Goal: Task Accomplishment & Management: Manage account settings

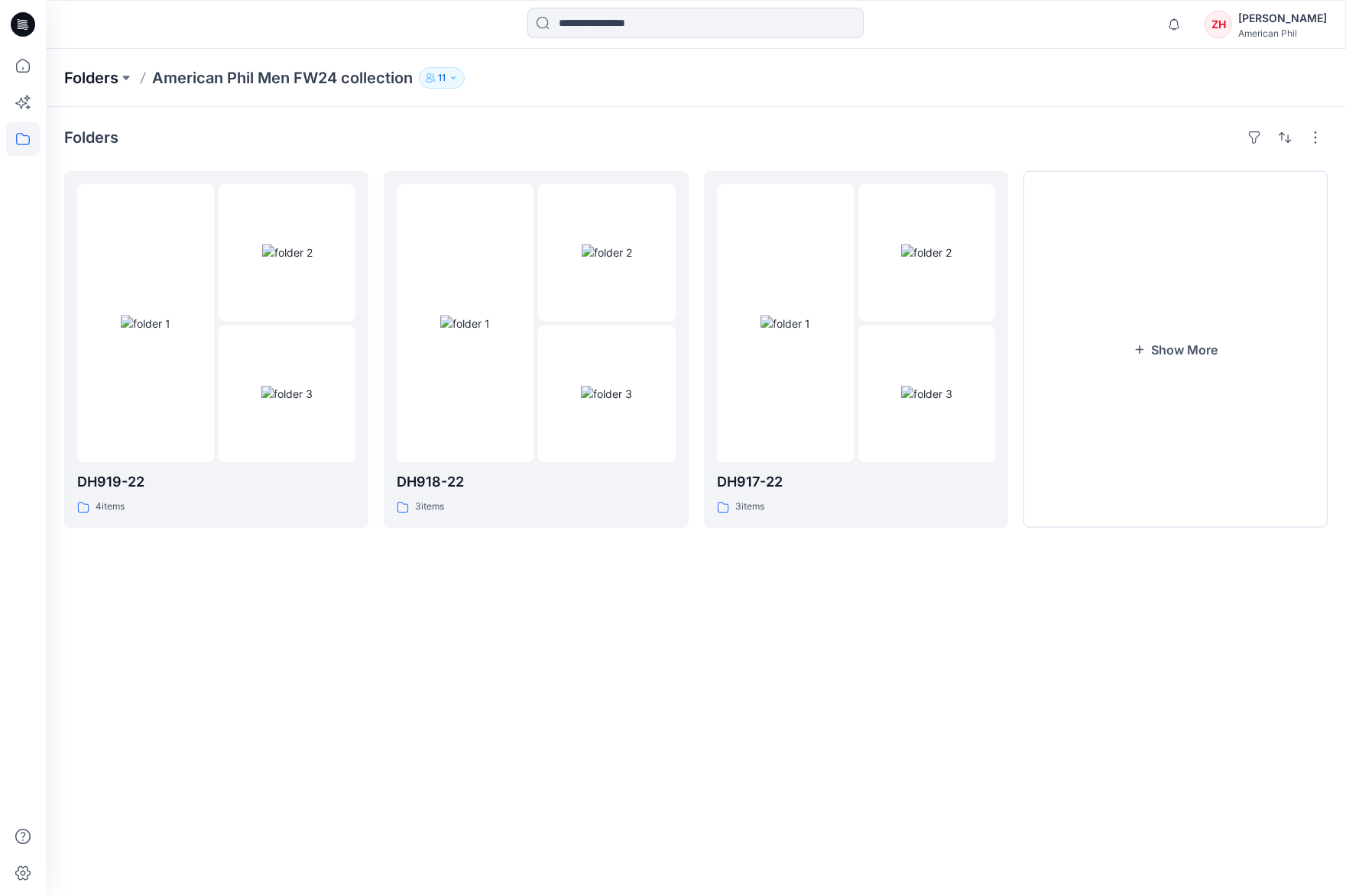
click at [97, 76] on p "Folders" at bounding box center [91, 77] width 54 height 21
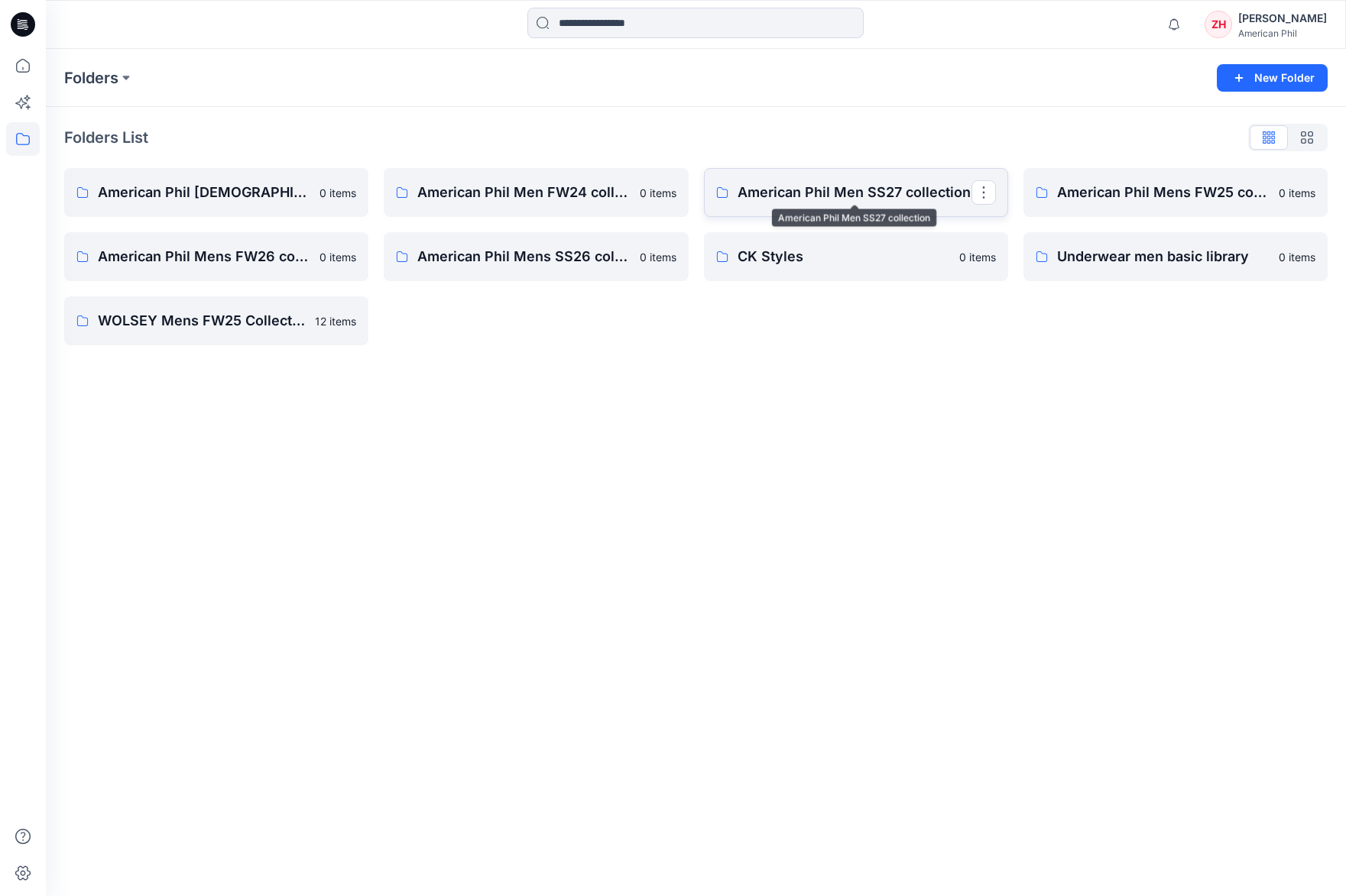
click at [881, 198] on p "American Phil Men SS27 collection" at bounding box center [854, 192] width 234 height 21
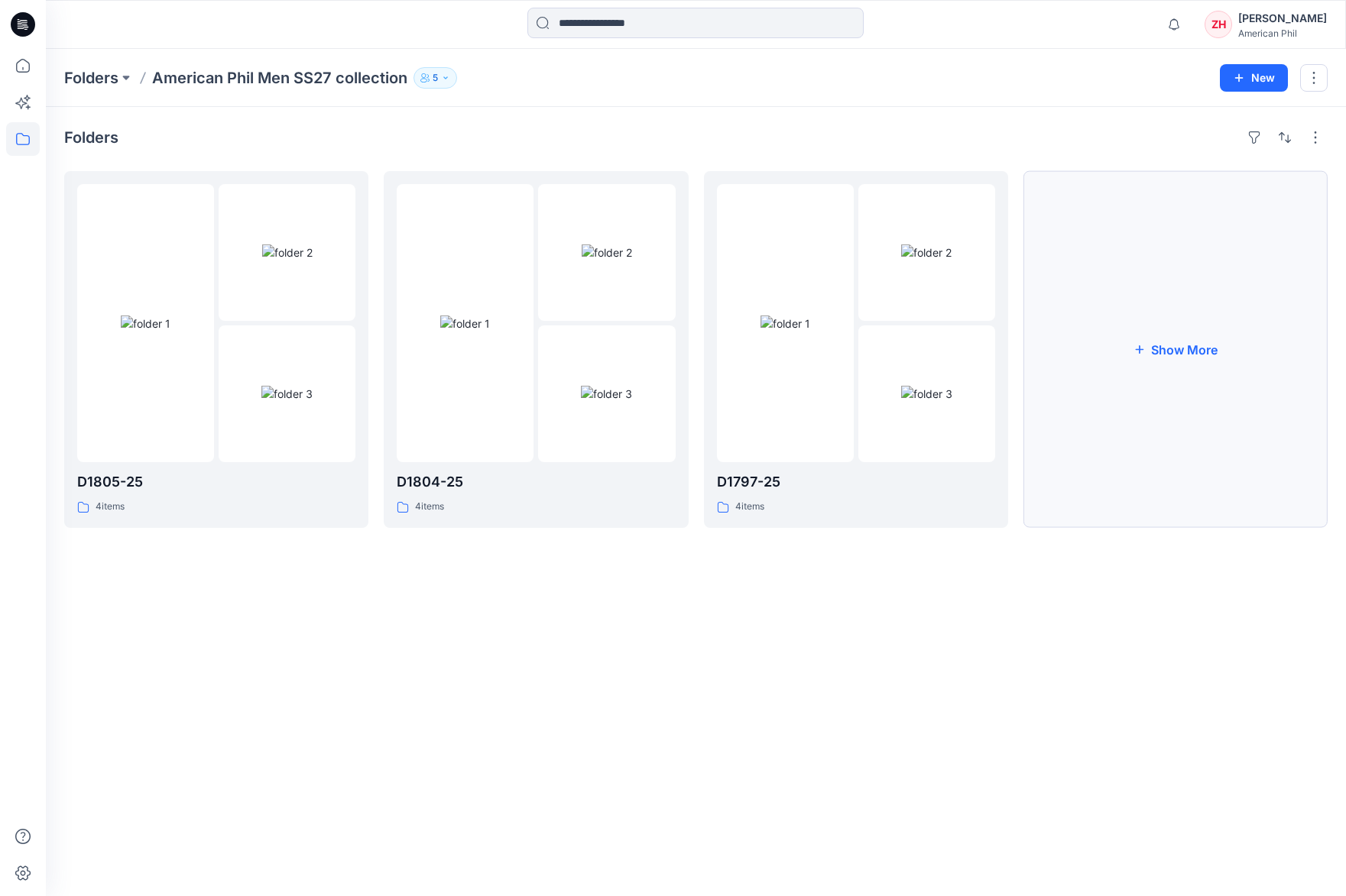
click at [1182, 301] on button "Show More" at bounding box center [1175, 349] width 304 height 357
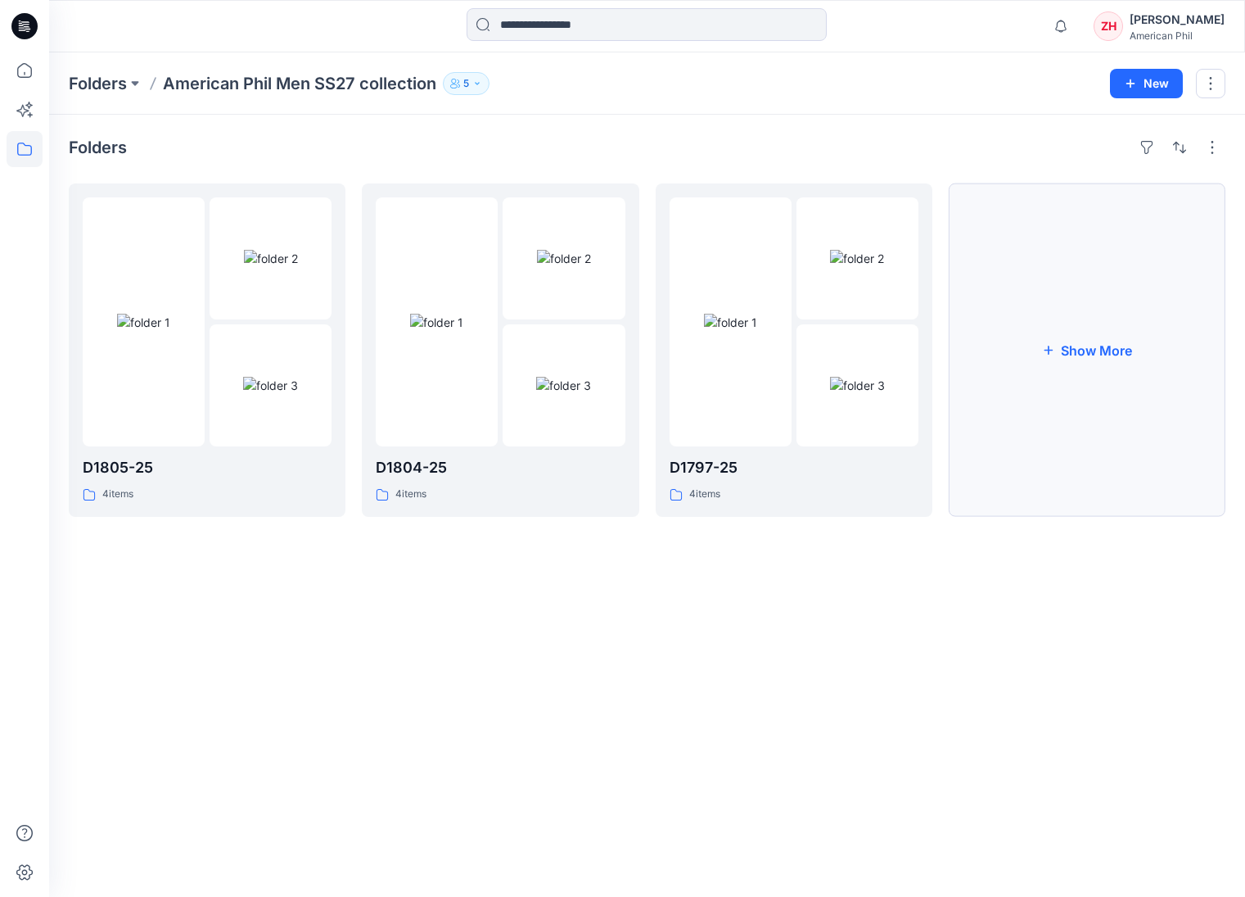
click at [1026, 328] on button "Show More" at bounding box center [1087, 349] width 277 height 333
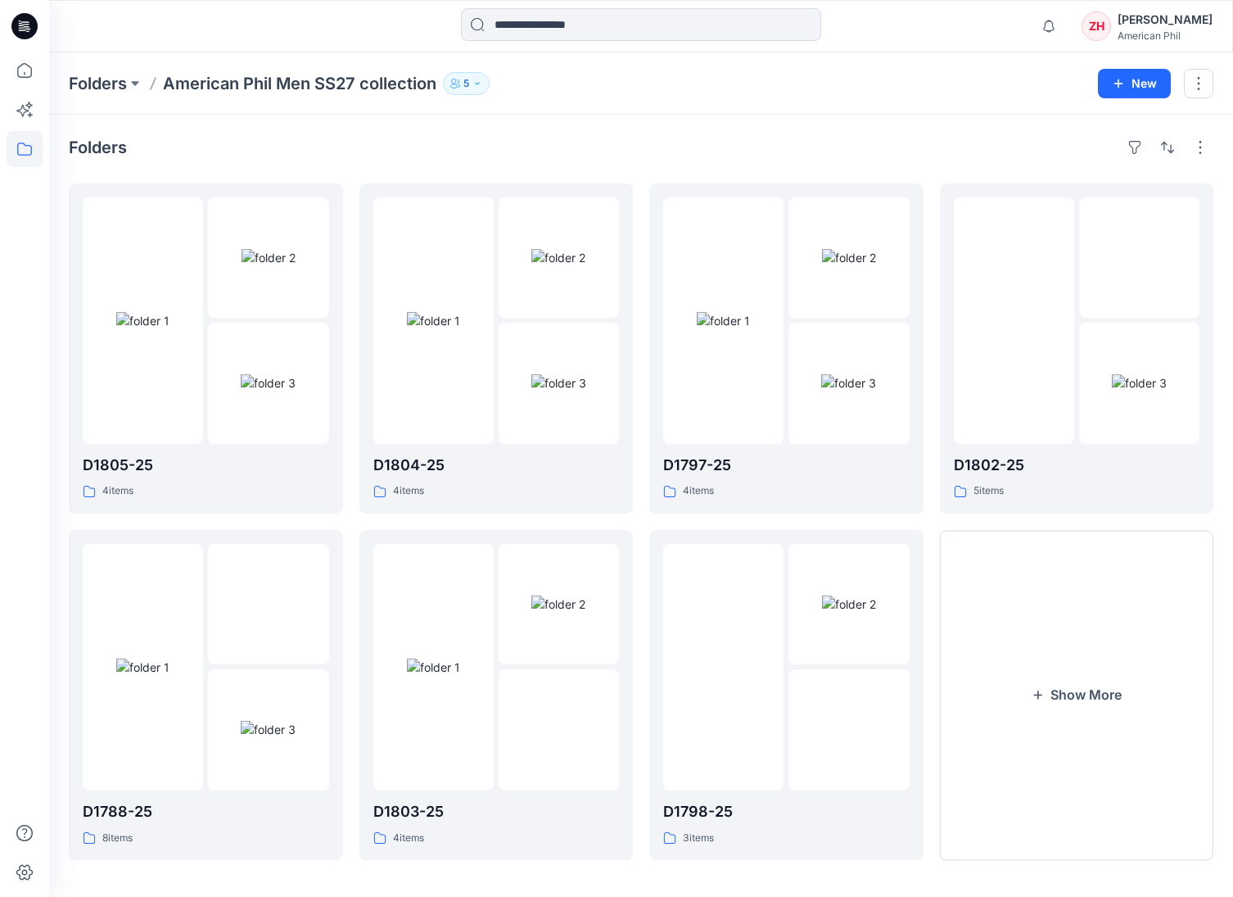
scroll to position [8, 0]
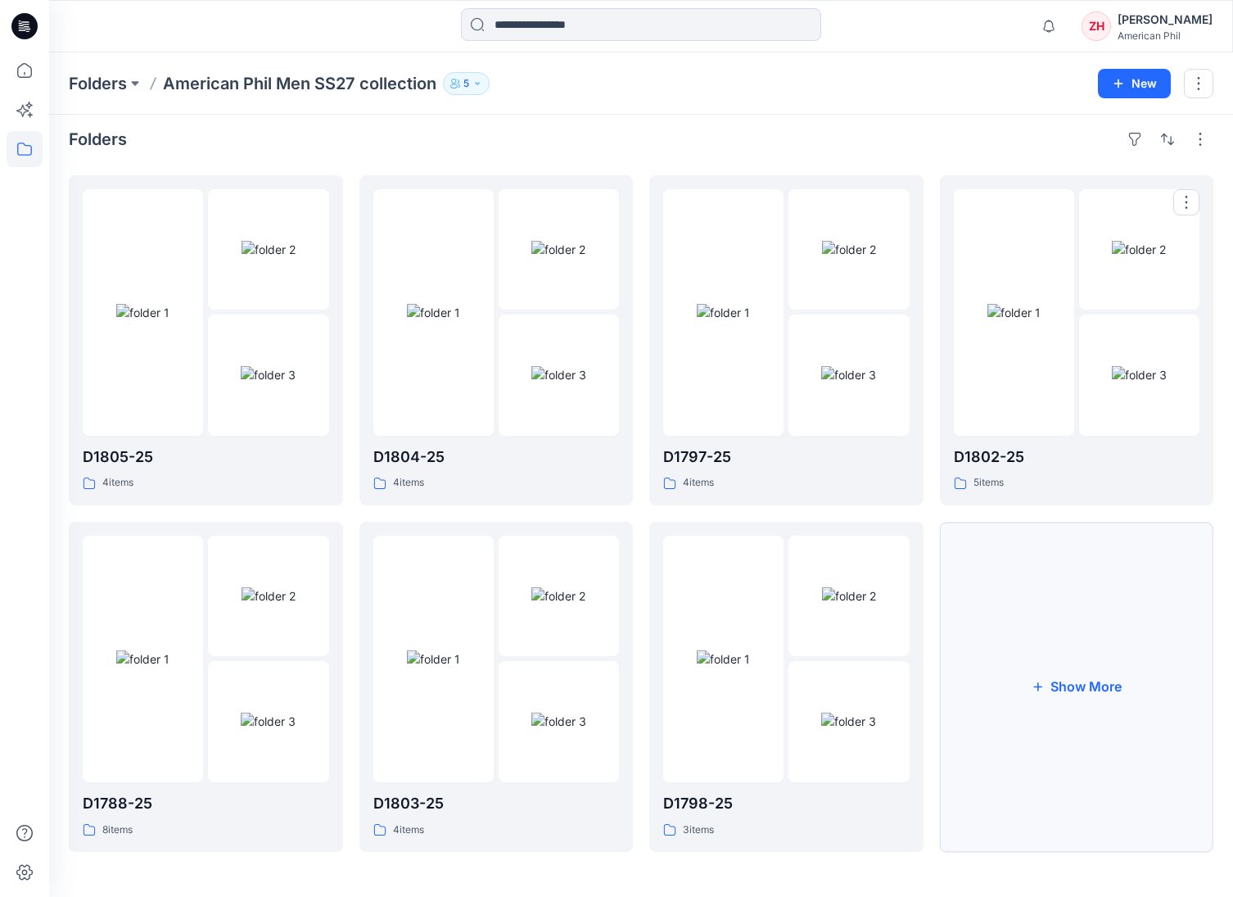
click at [1047, 588] on button "Show More" at bounding box center [1077, 687] width 274 height 330
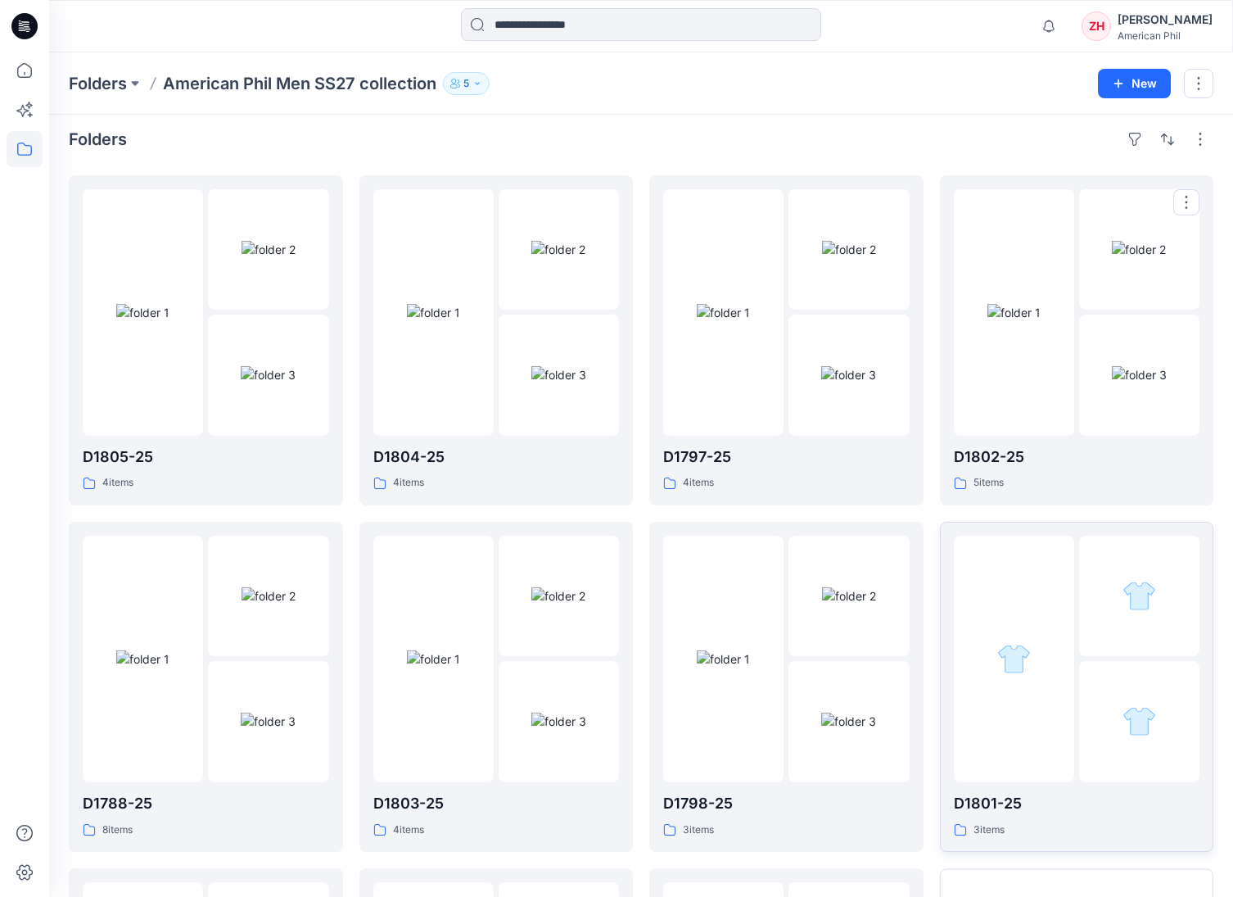
scroll to position [353, 0]
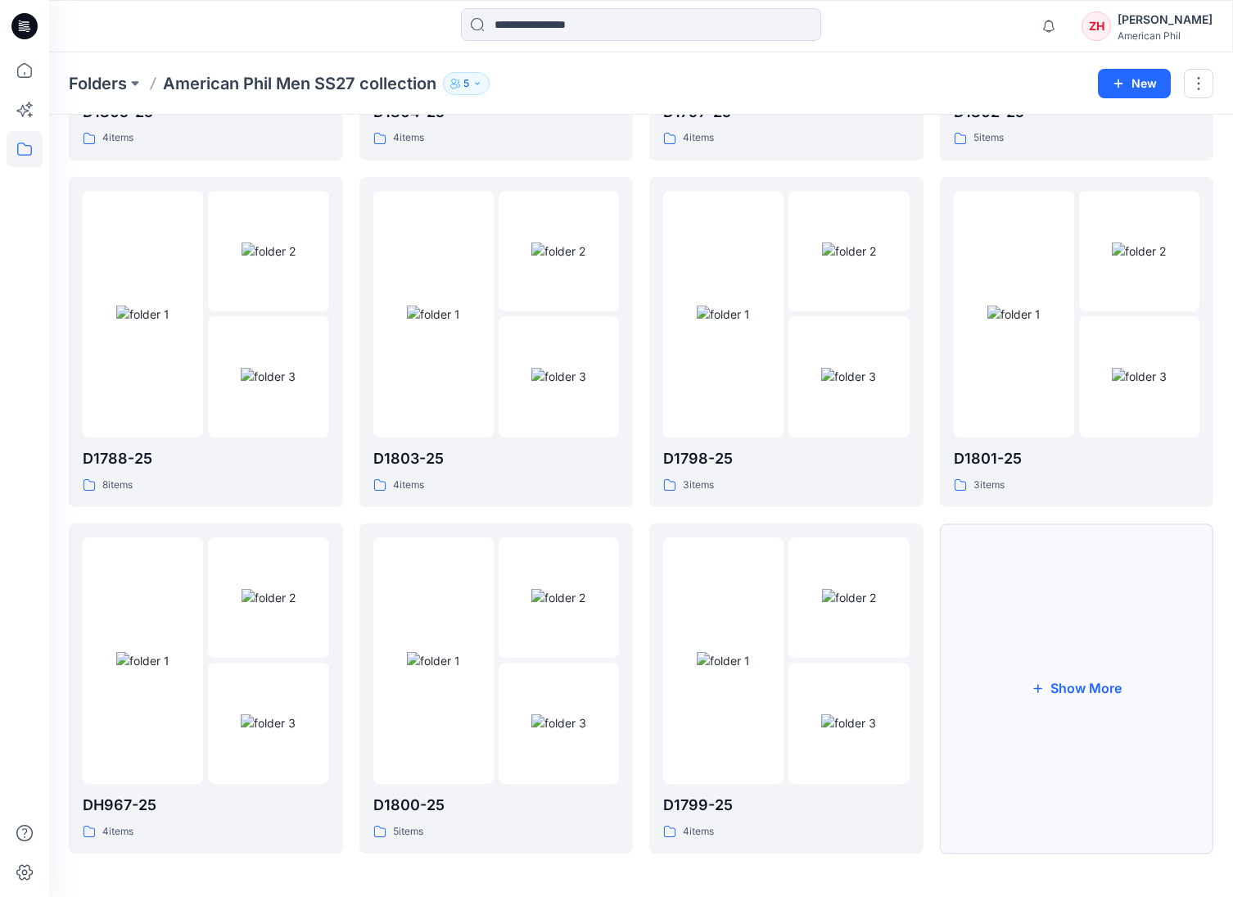
click at [1073, 631] on button "Show More" at bounding box center [1077, 688] width 274 height 330
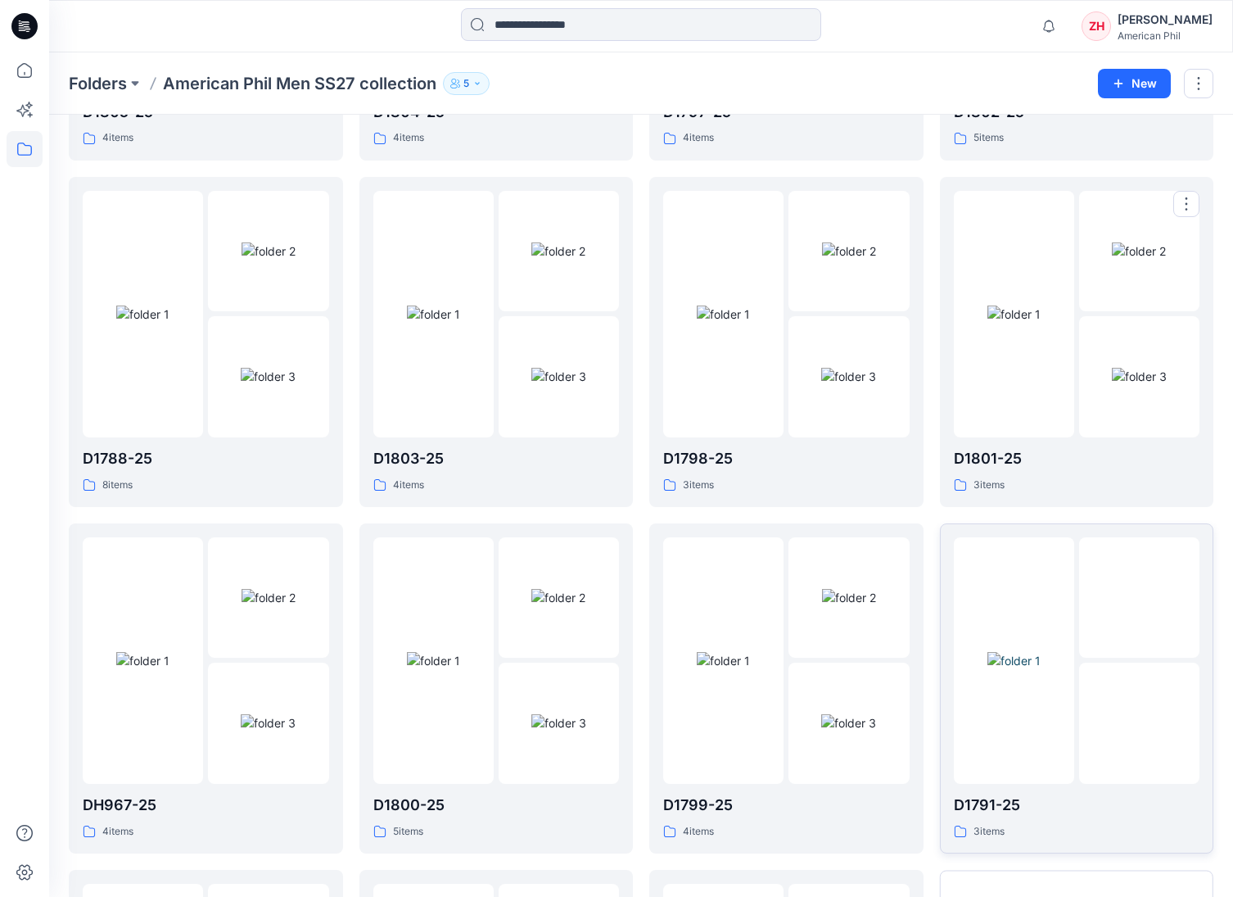
scroll to position [698, 0]
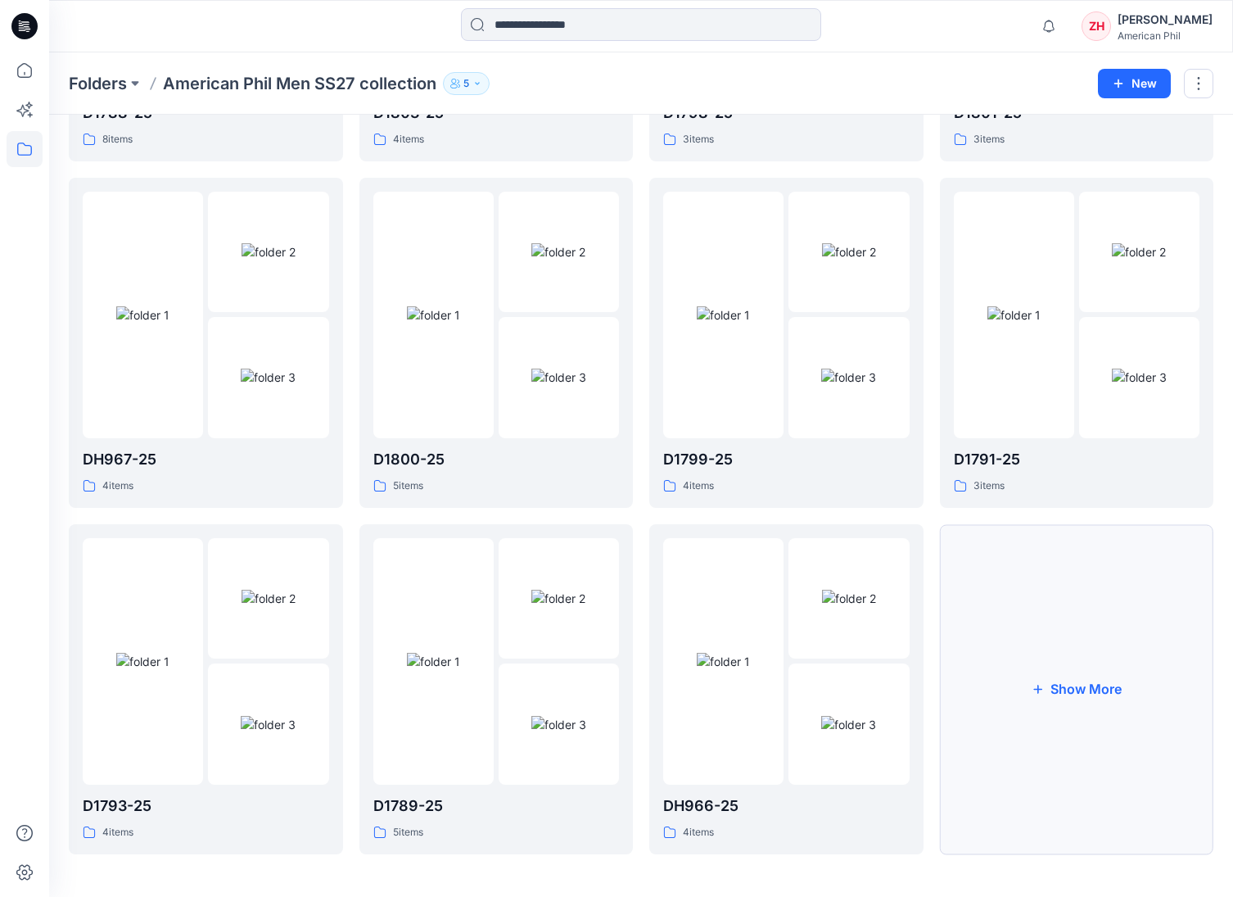
click at [1104, 599] on button "Show More" at bounding box center [1077, 689] width 274 height 330
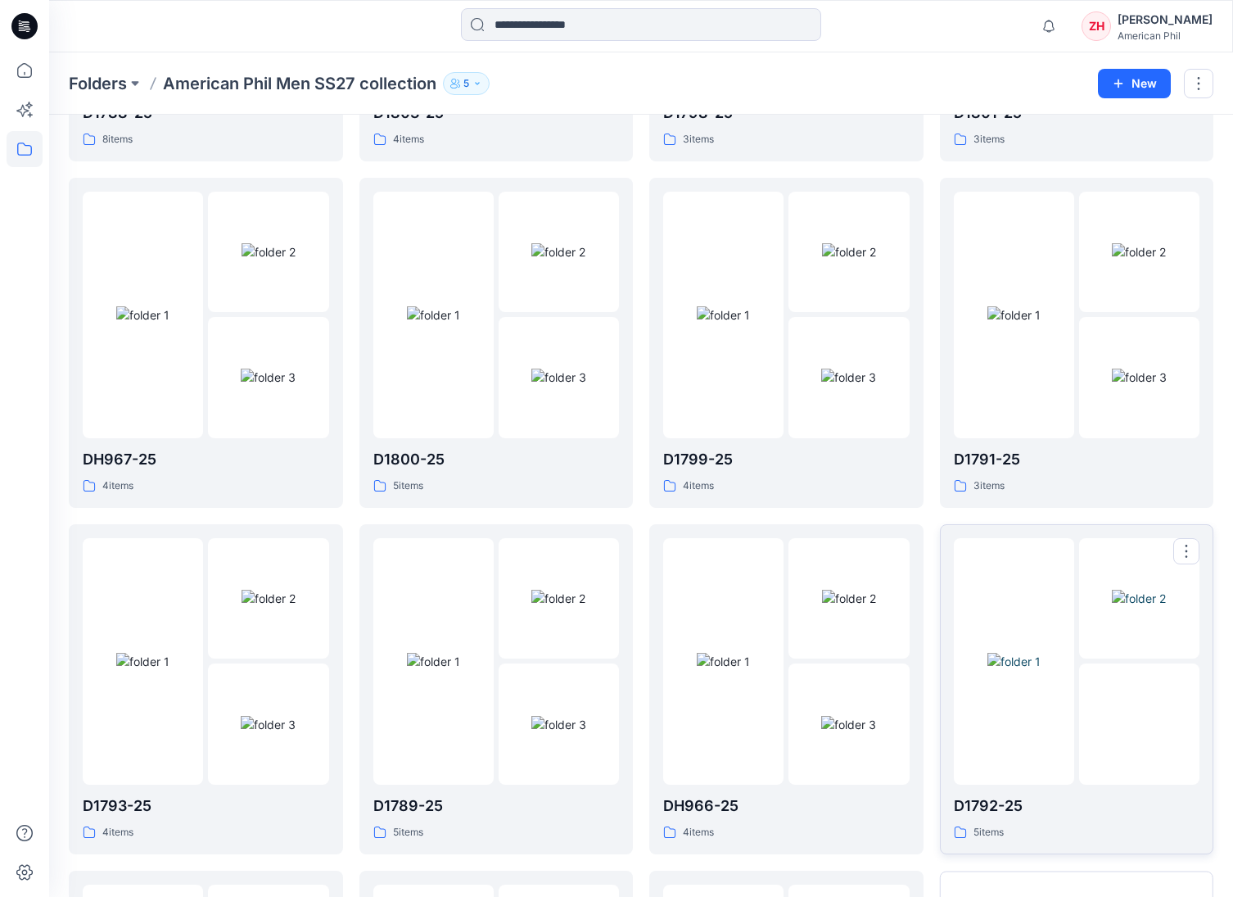
scroll to position [1043, 0]
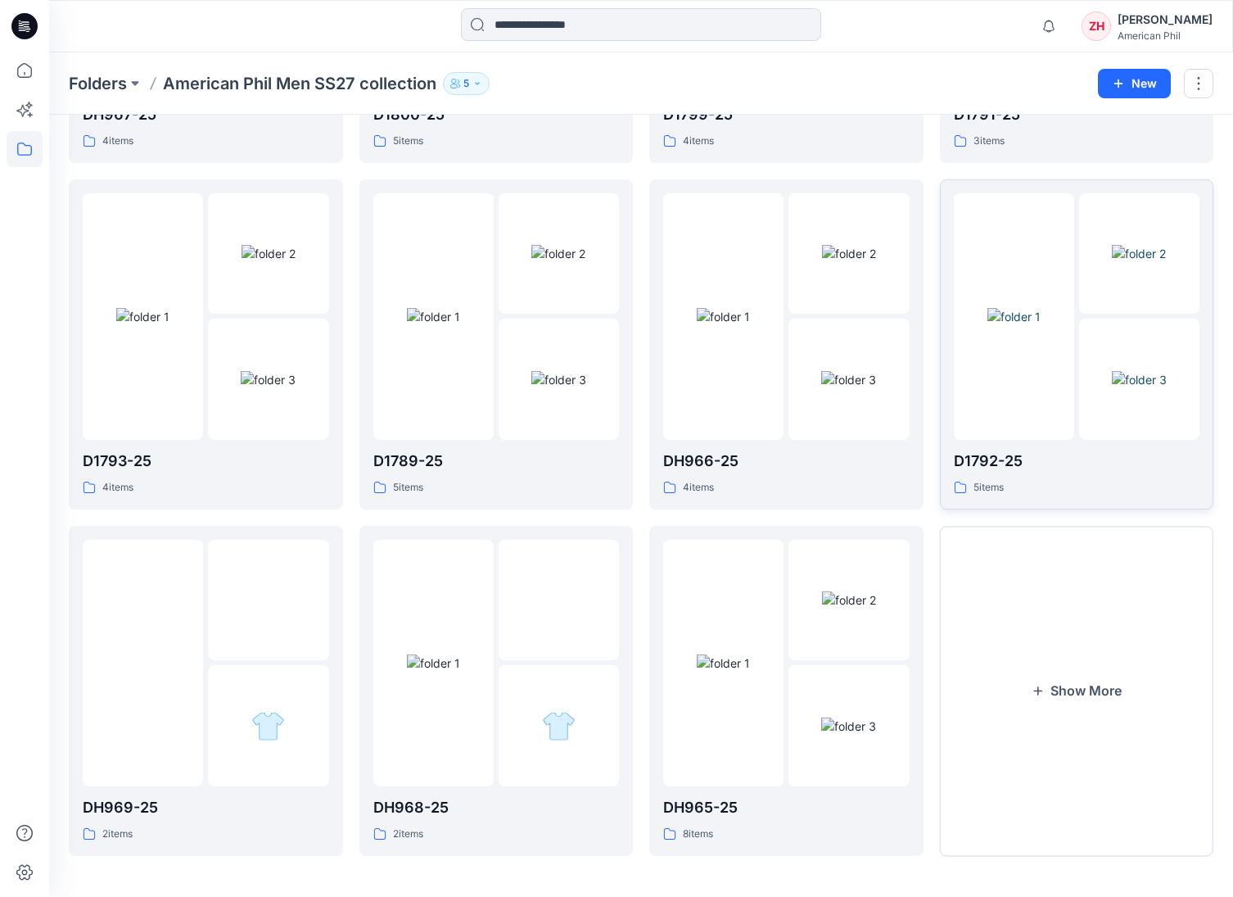
drag, startPoint x: 1078, startPoint y: 662, endPoint x: 1082, endPoint y: 477, distance: 184.3
click at [1078, 662] on button "Show More" at bounding box center [1077, 691] width 274 height 330
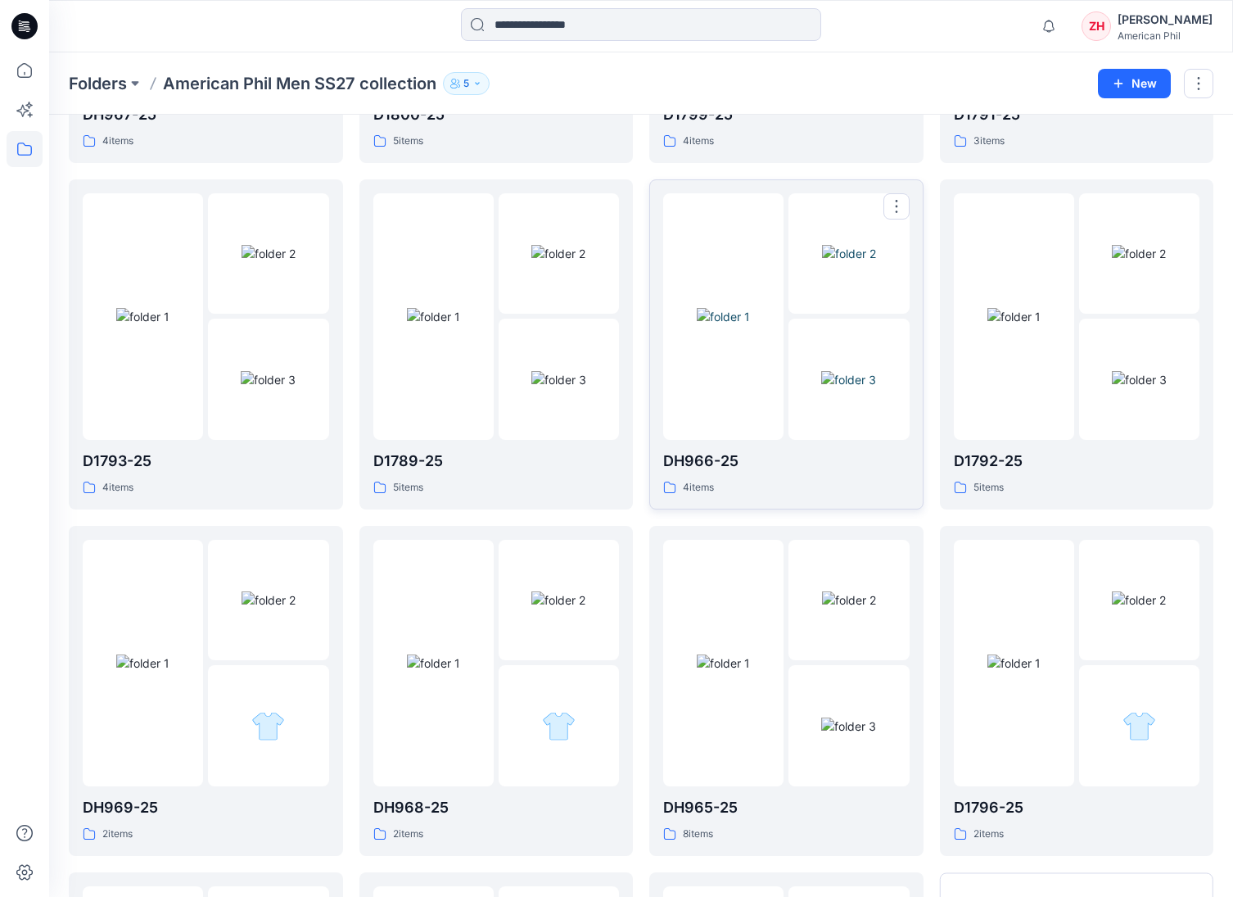
click at [750, 308] on img at bounding box center [723, 316] width 53 height 17
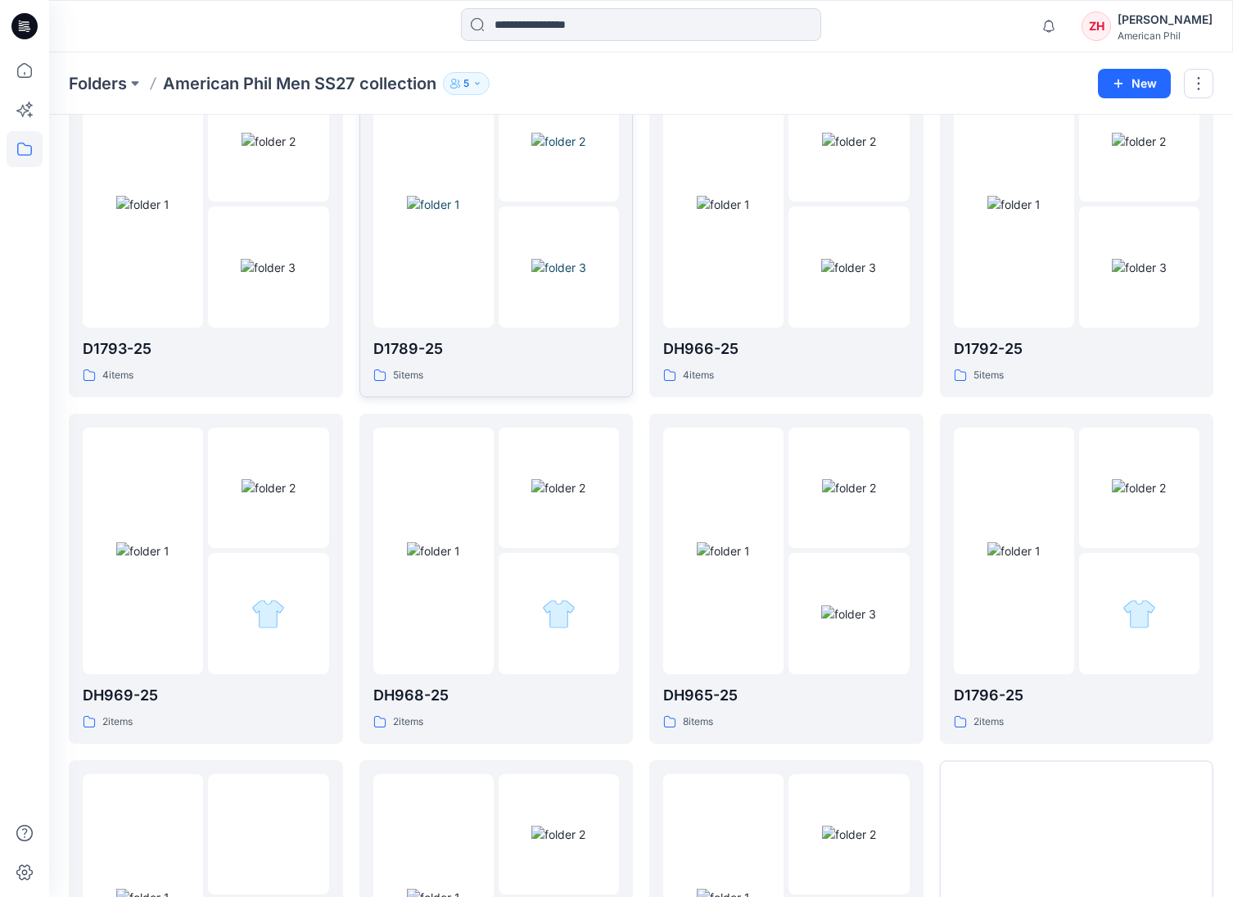
scroll to position [1159, 0]
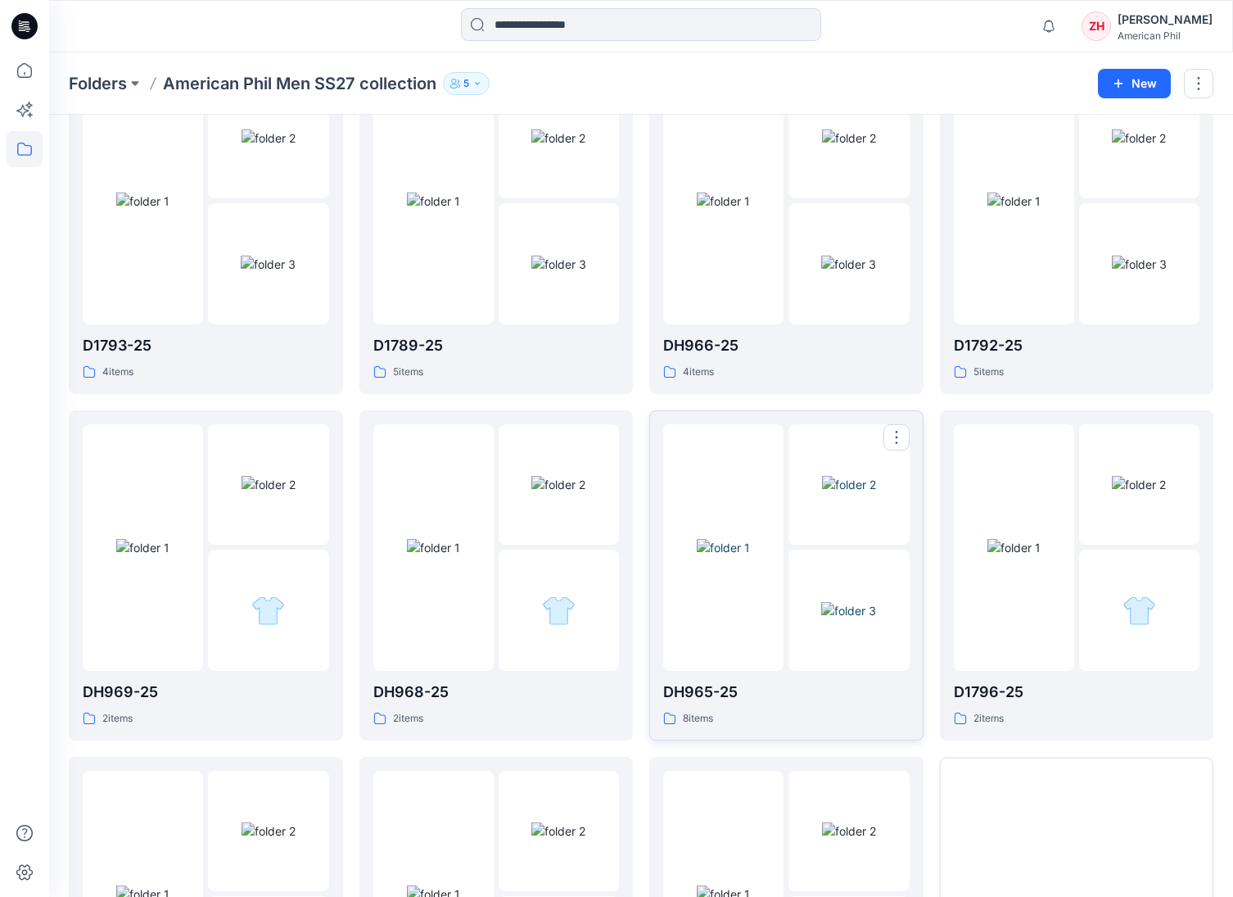
click at [822, 493] on img at bounding box center [849, 484] width 54 height 17
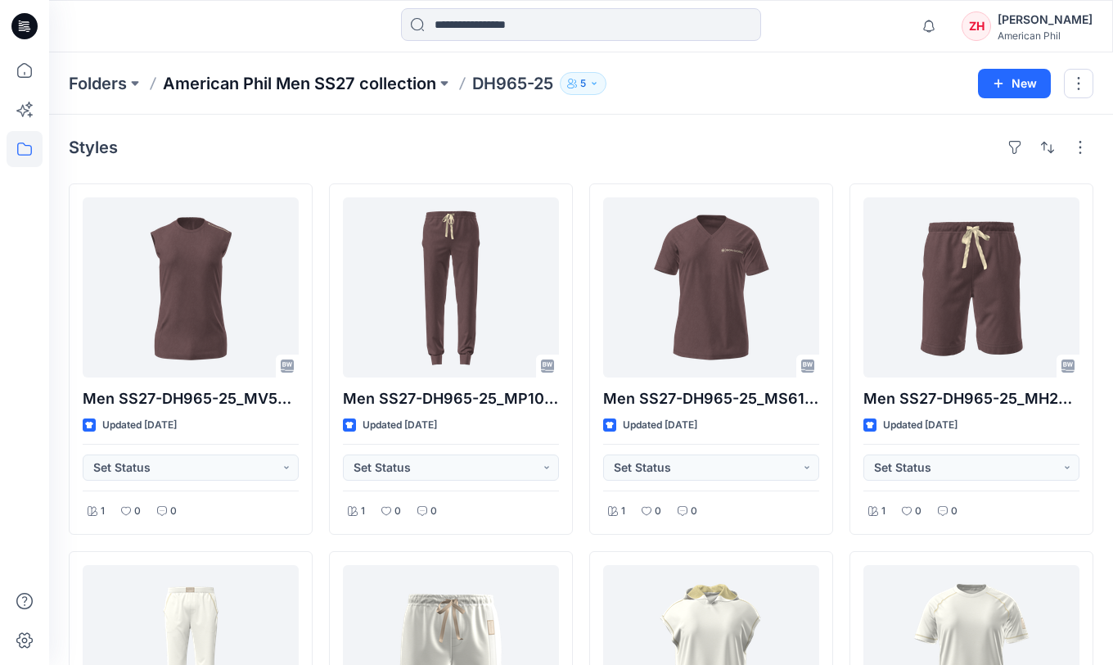
click at [333, 80] on p "American Phil Men SS27 collection" at bounding box center [299, 83] width 273 height 23
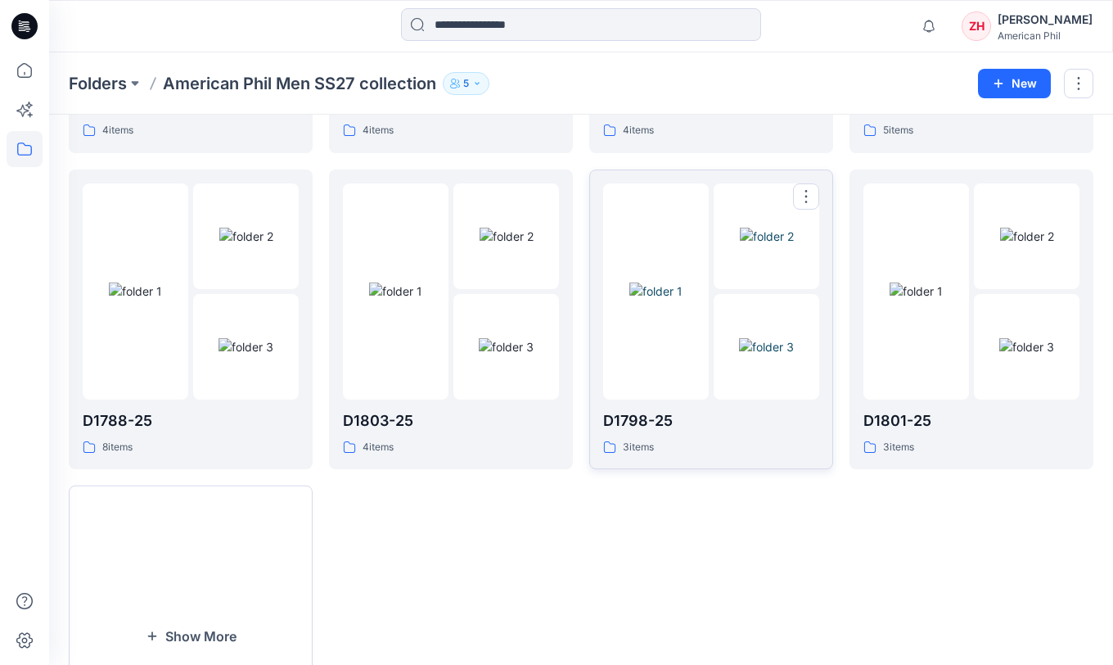
scroll to position [495, 0]
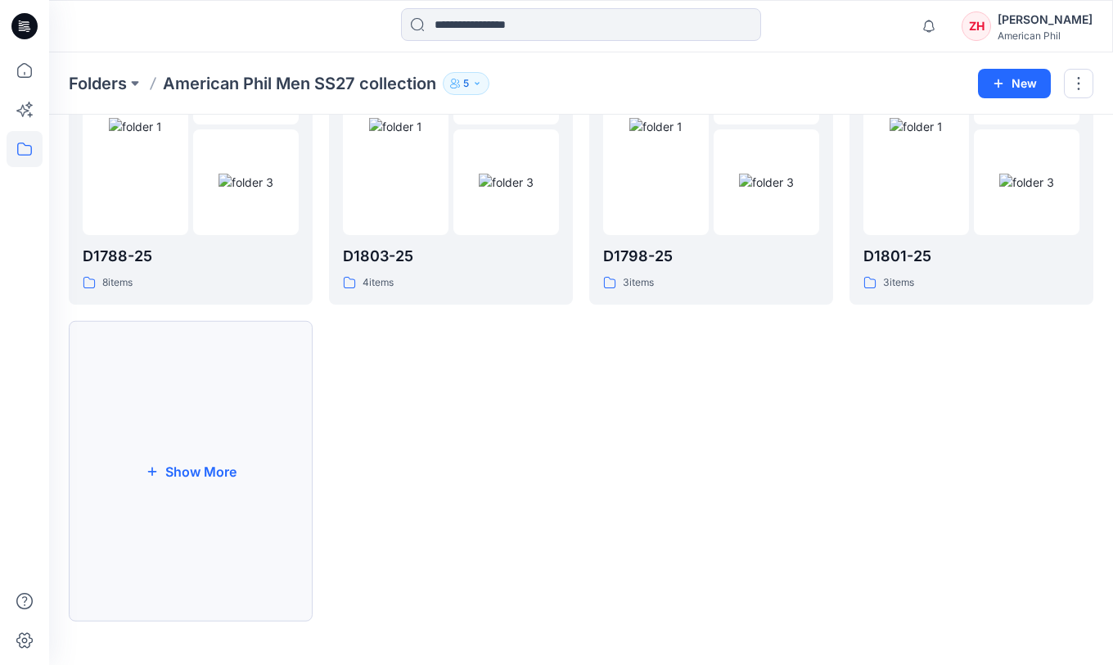
click at [284, 439] on button "Show More" at bounding box center [191, 471] width 244 height 300
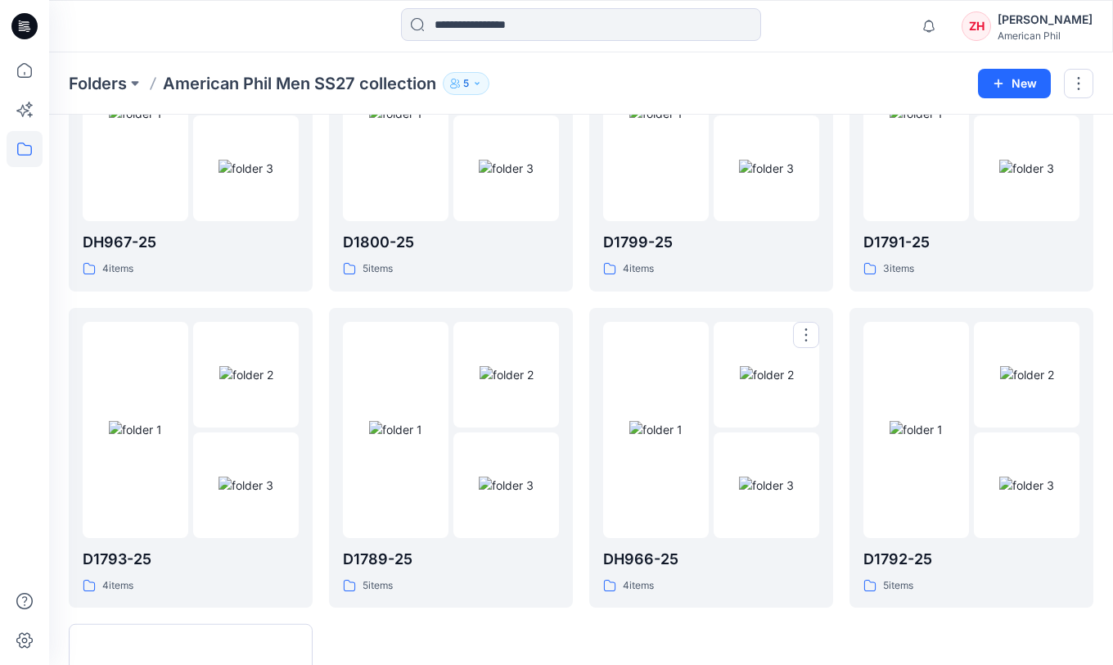
scroll to position [1126, 0]
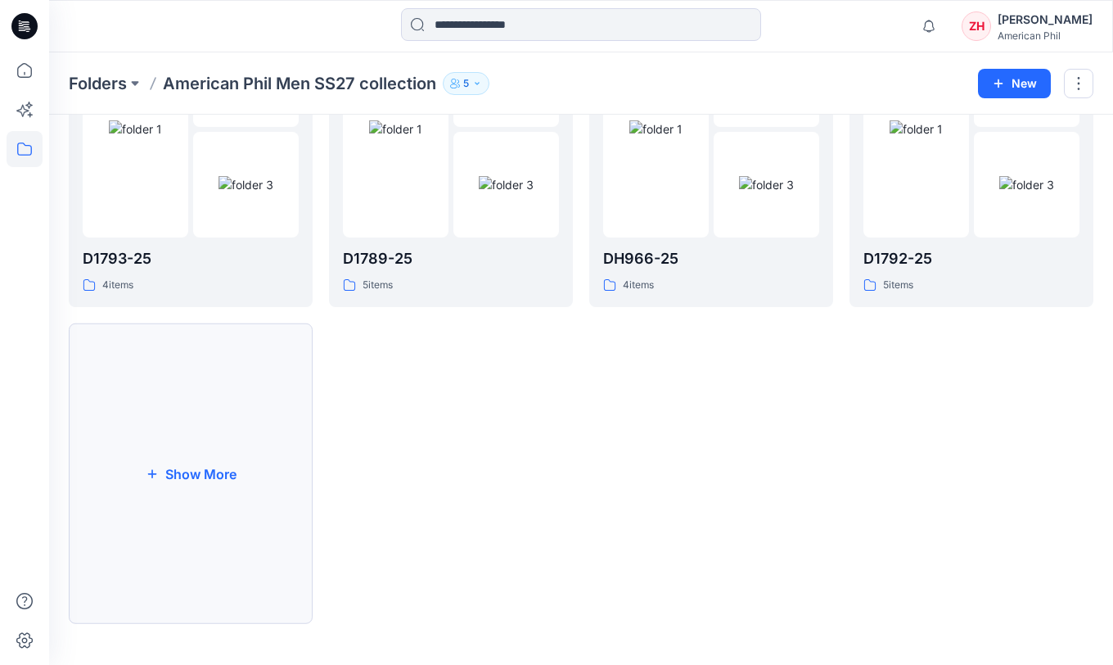
click at [199, 431] on button "Show More" at bounding box center [191, 473] width 244 height 300
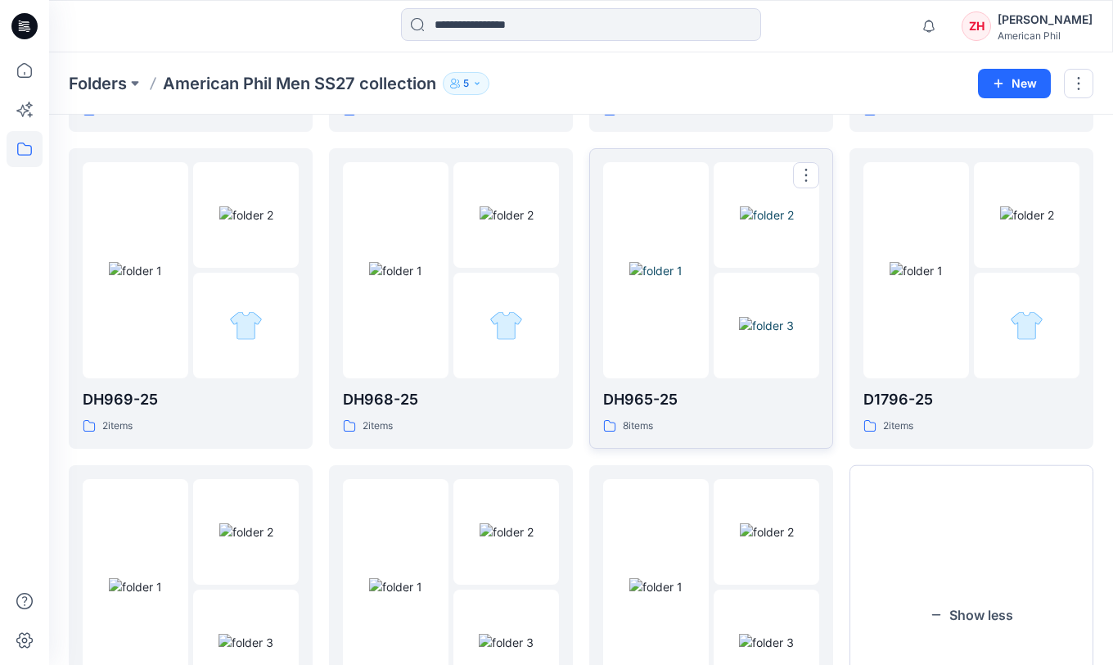
scroll to position [1441, 0]
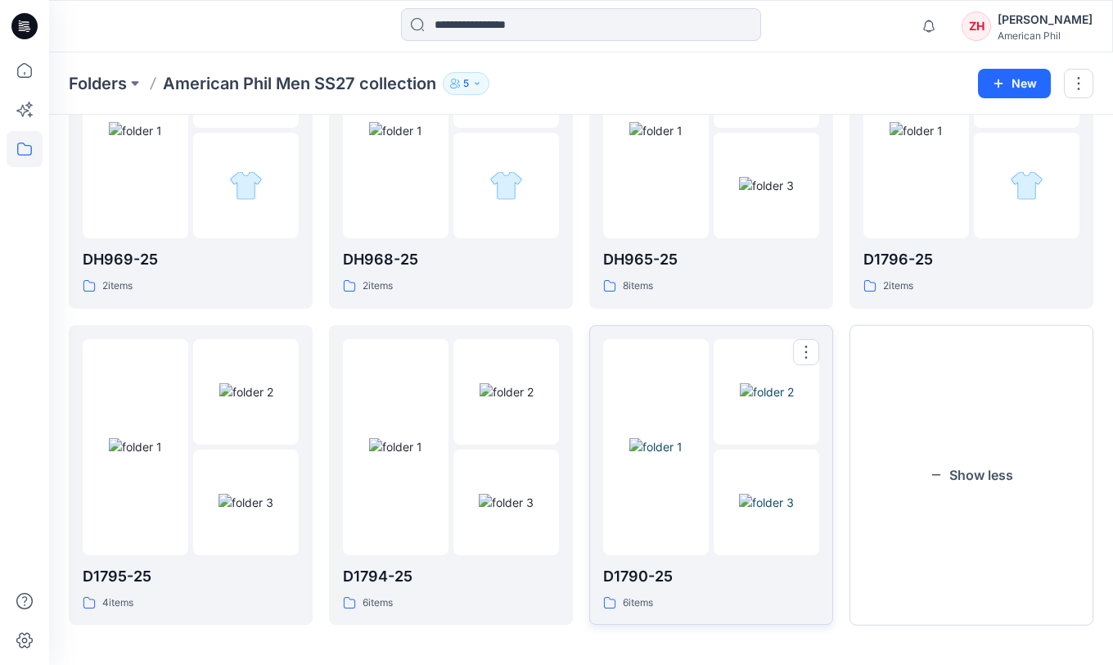
click at [660, 438] on img at bounding box center [656, 446] width 53 height 17
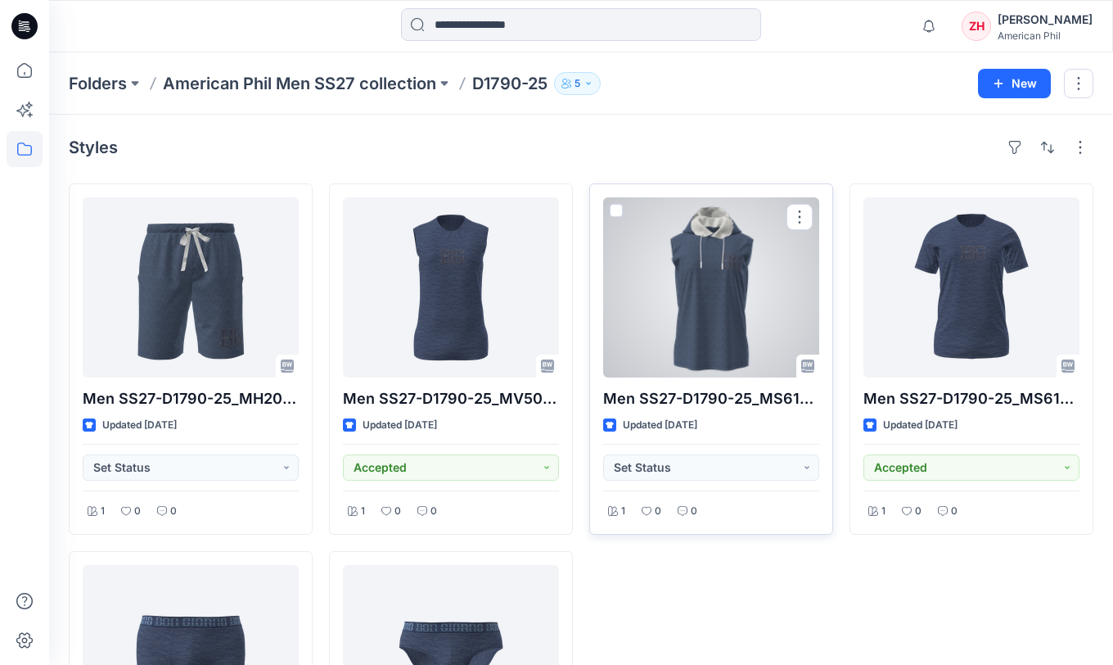
click at [737, 288] on div at bounding box center [711, 287] width 216 height 180
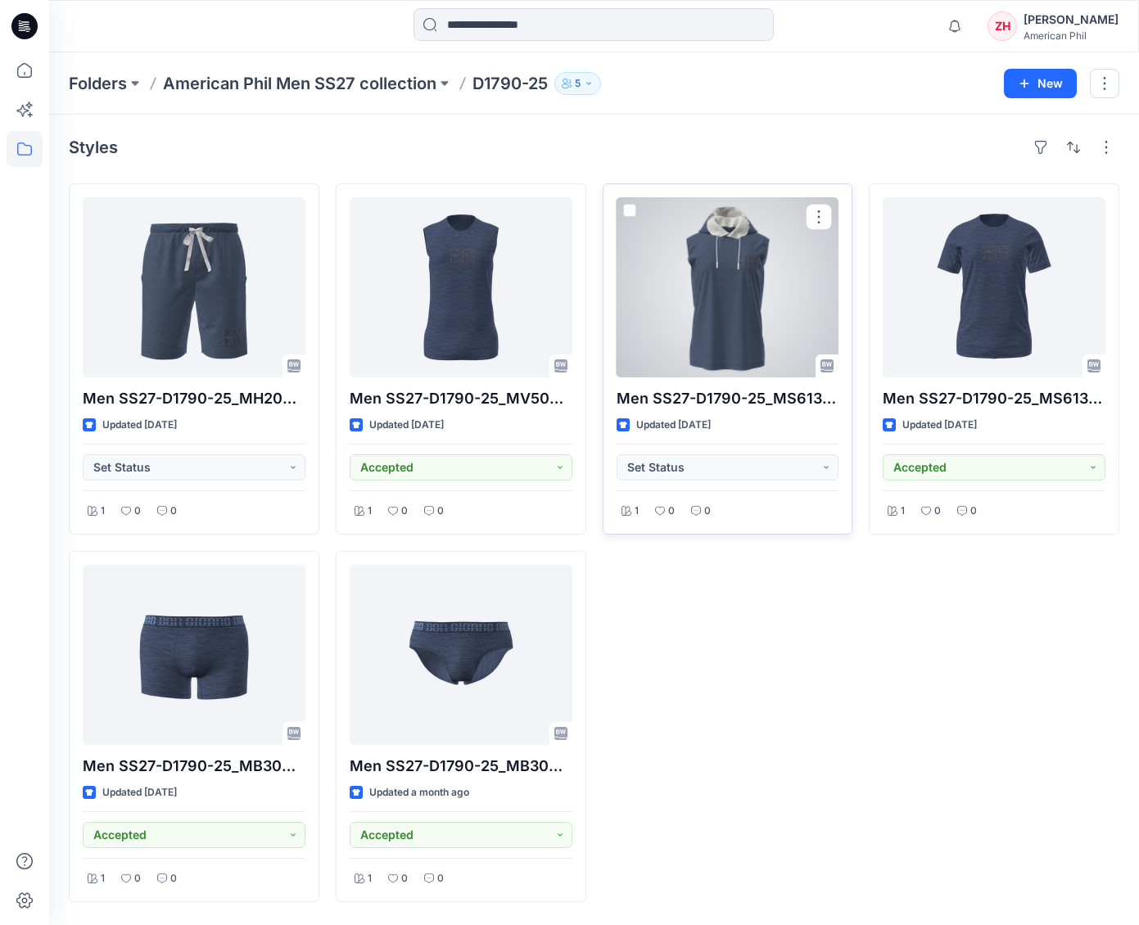
click at [752, 281] on div at bounding box center [728, 287] width 223 height 180
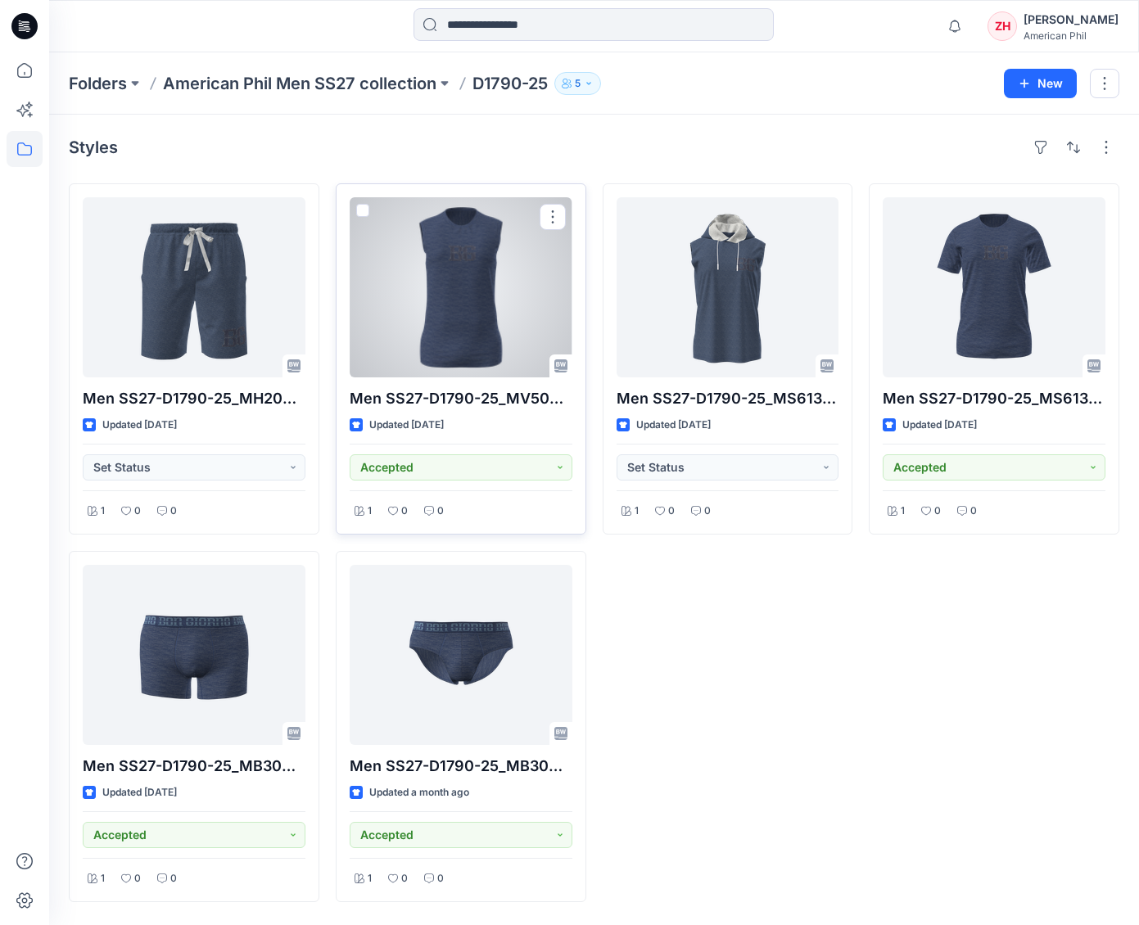
click at [501, 287] on div at bounding box center [461, 287] width 223 height 180
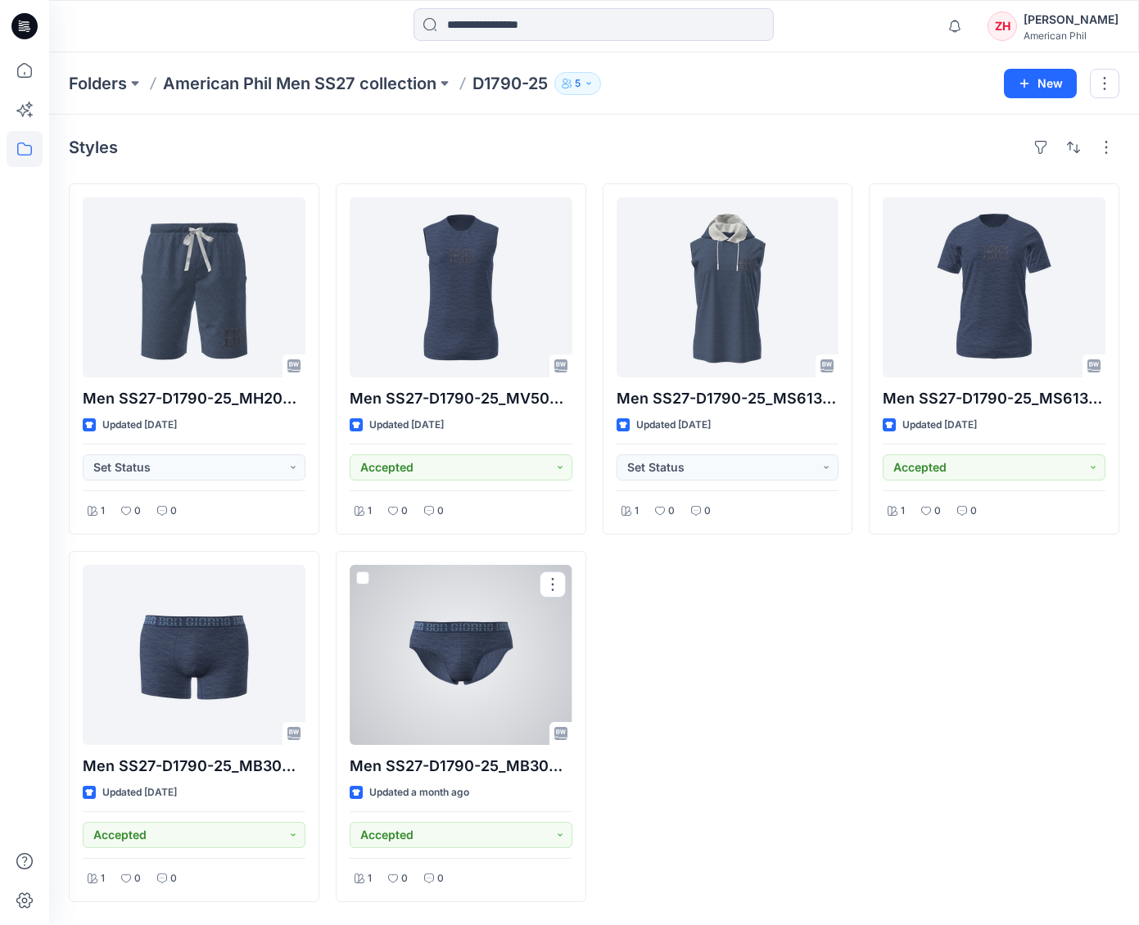
click at [508, 627] on div at bounding box center [461, 655] width 223 height 180
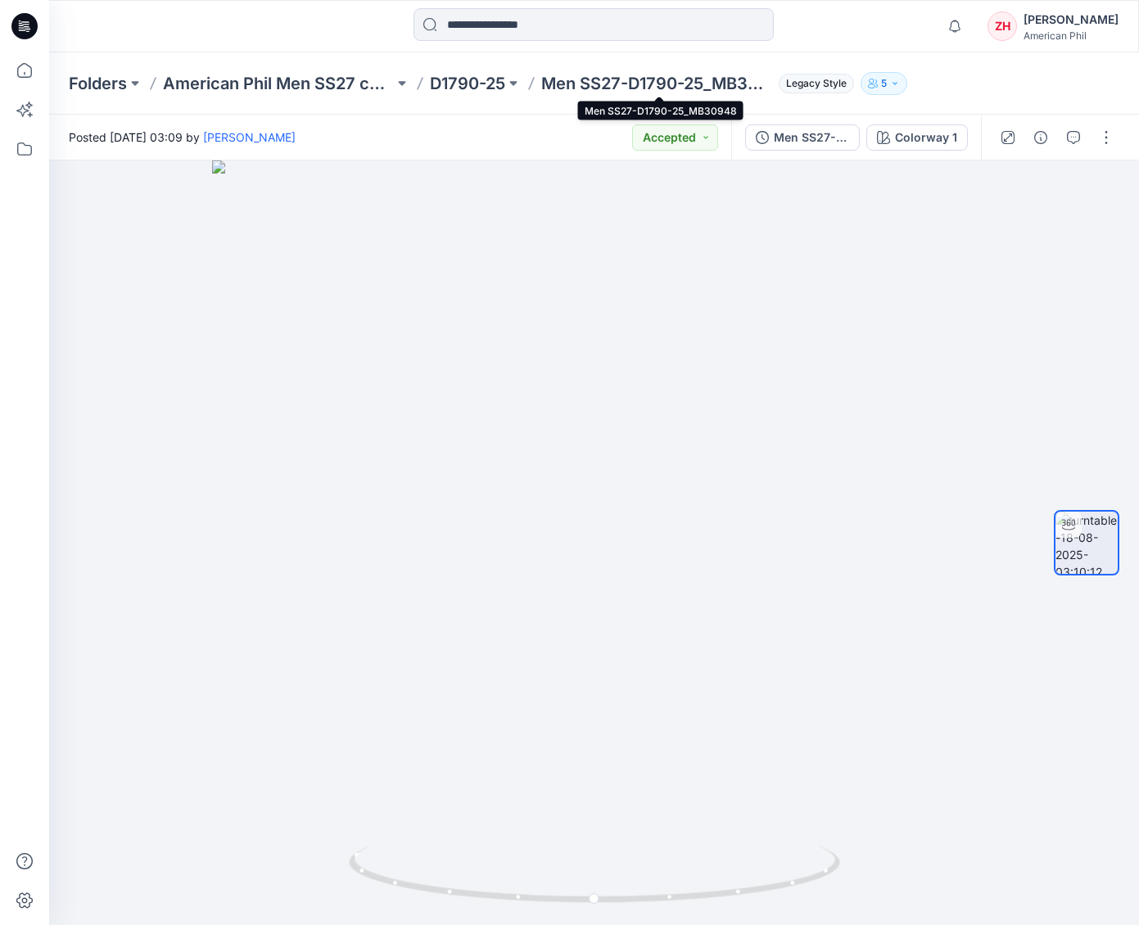
click at [680, 79] on p "Men SS27-D1790-25_MB30948" at bounding box center [656, 83] width 231 height 23
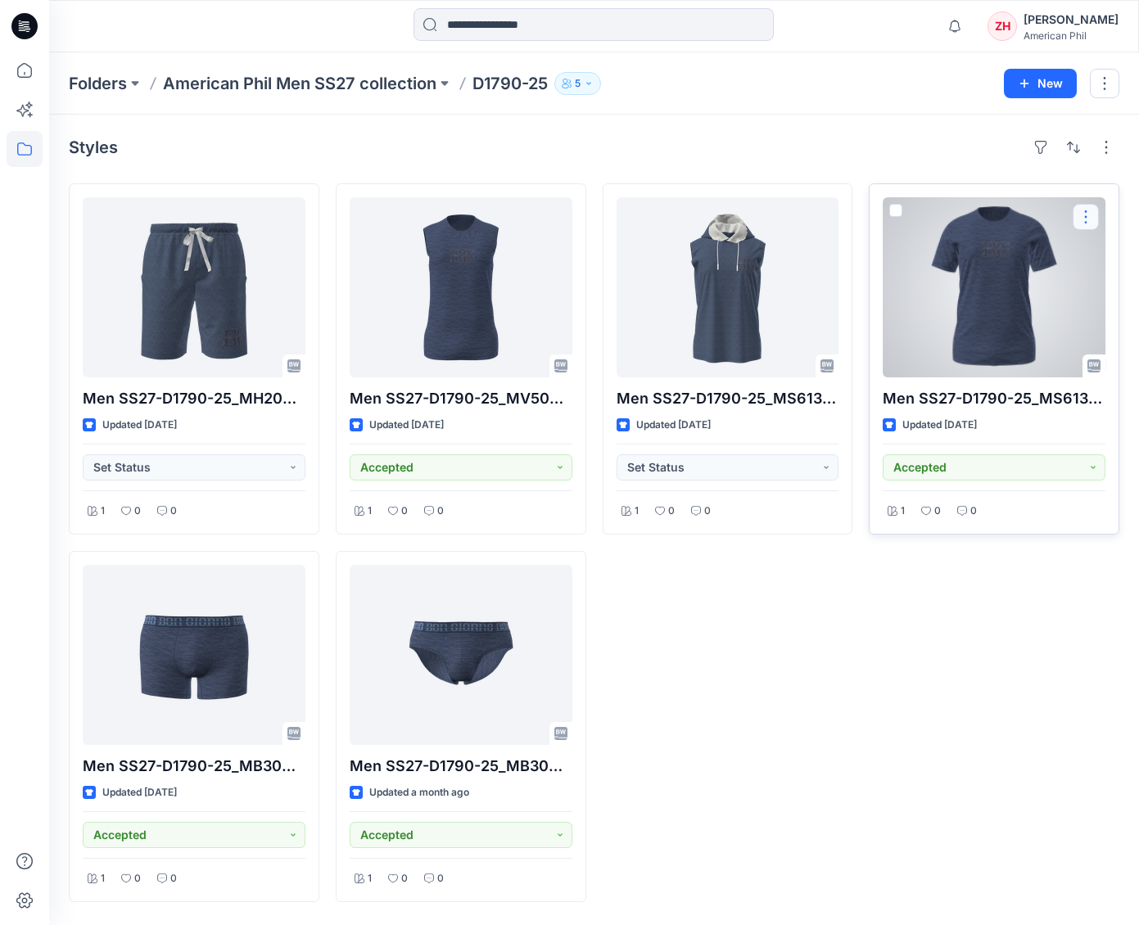
click at [1090, 217] on button "button" at bounding box center [1086, 217] width 26 height 26
click at [1089, 217] on button "button" at bounding box center [1086, 217] width 26 height 26
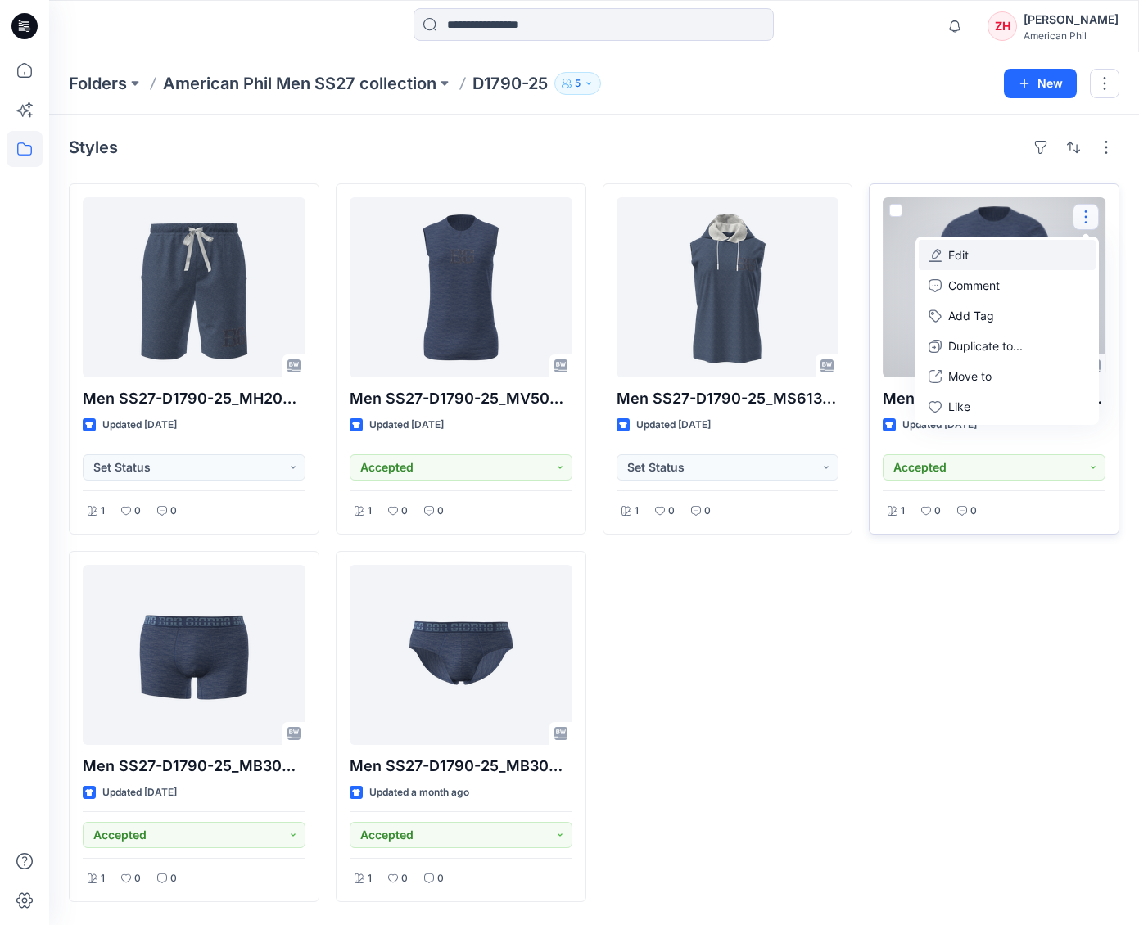
click at [1006, 255] on button "Edit" at bounding box center [1007, 255] width 177 height 30
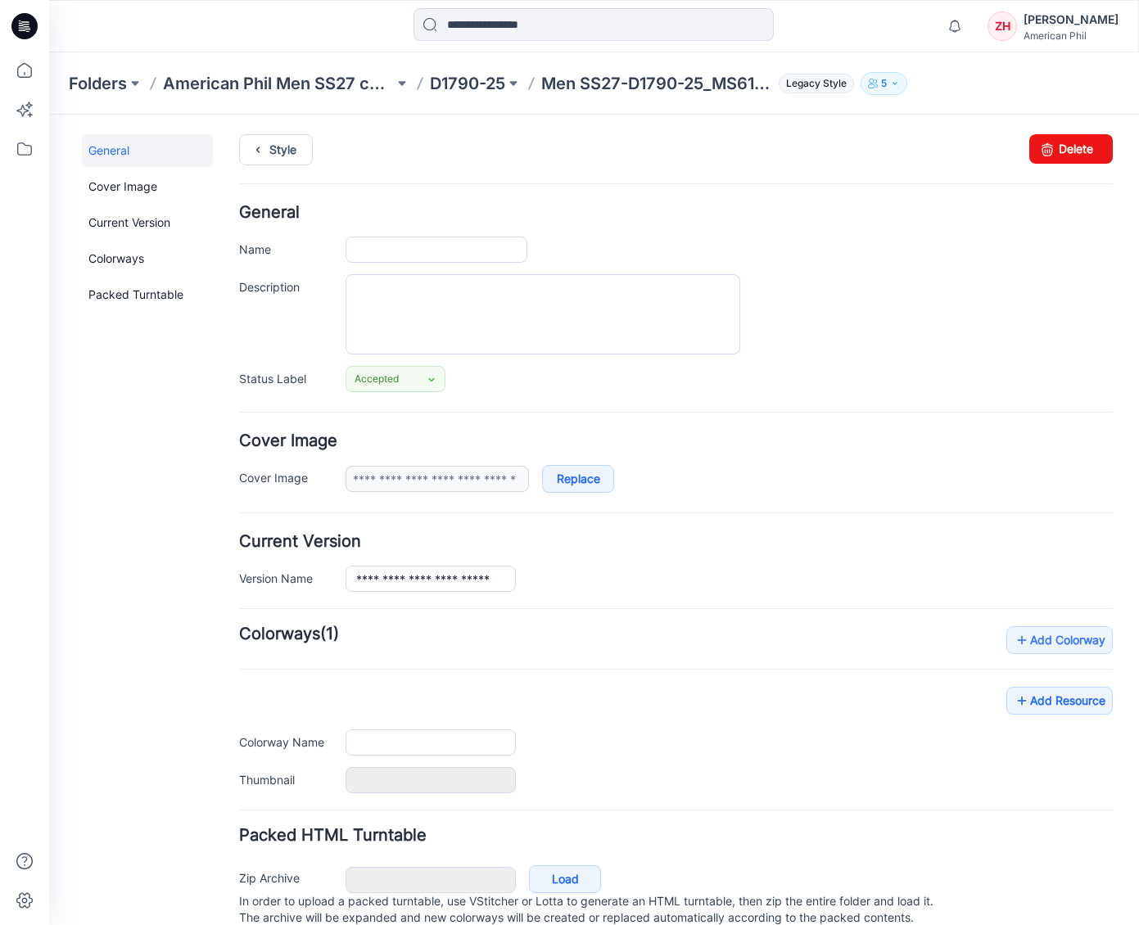
type input "**********"
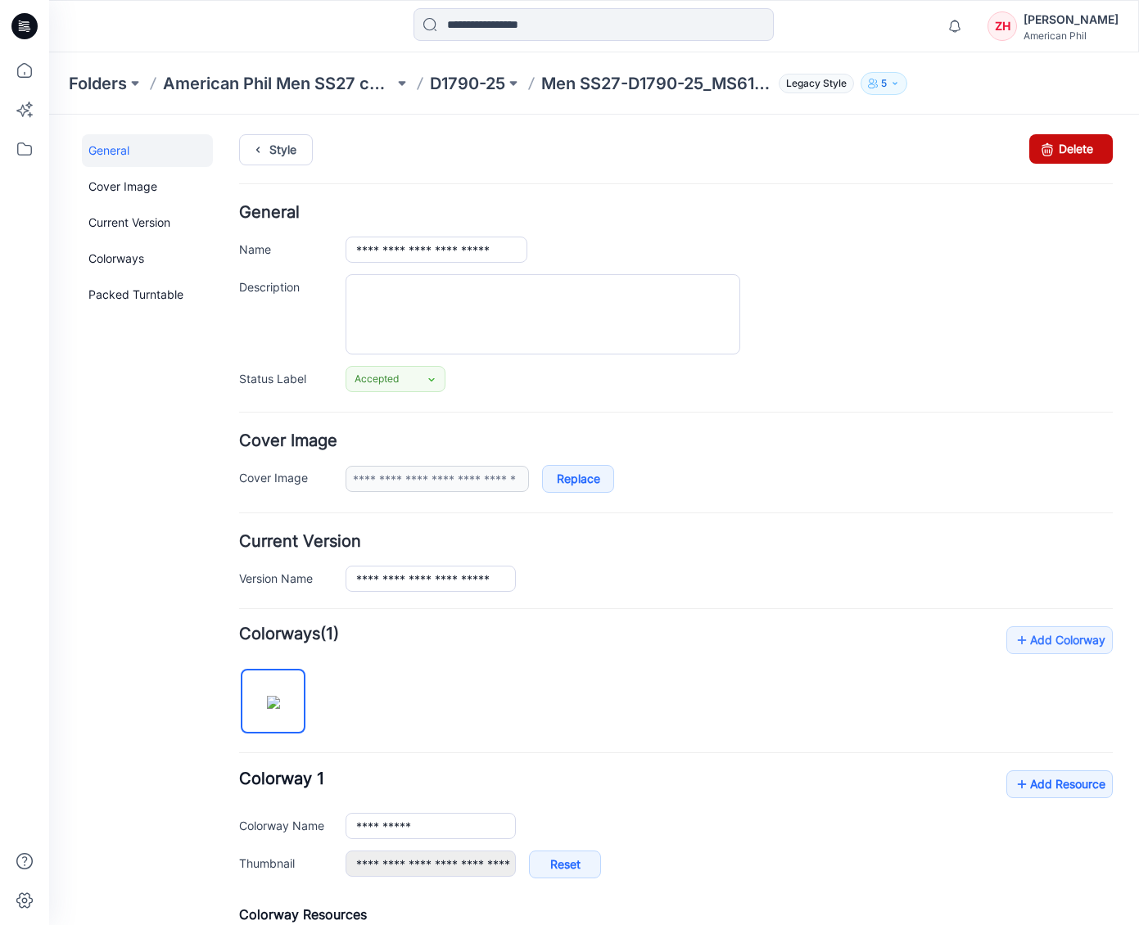
click at [1036, 157] on icon at bounding box center [1047, 148] width 23 height 29
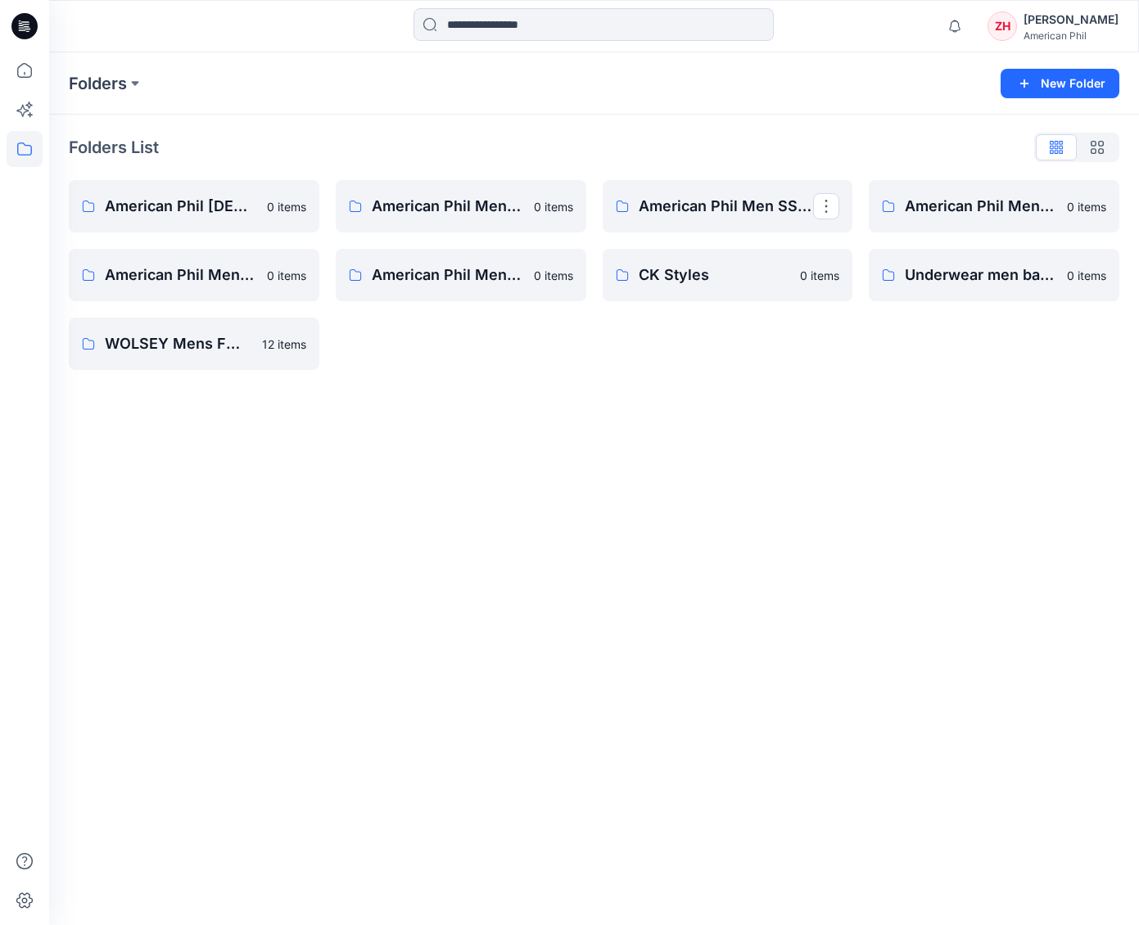
drag, startPoint x: 766, startPoint y: 208, endPoint x: 757, endPoint y: 193, distance: 16.9
click at [766, 207] on p "American Phil Men SS27 collection" at bounding box center [726, 206] width 175 height 23
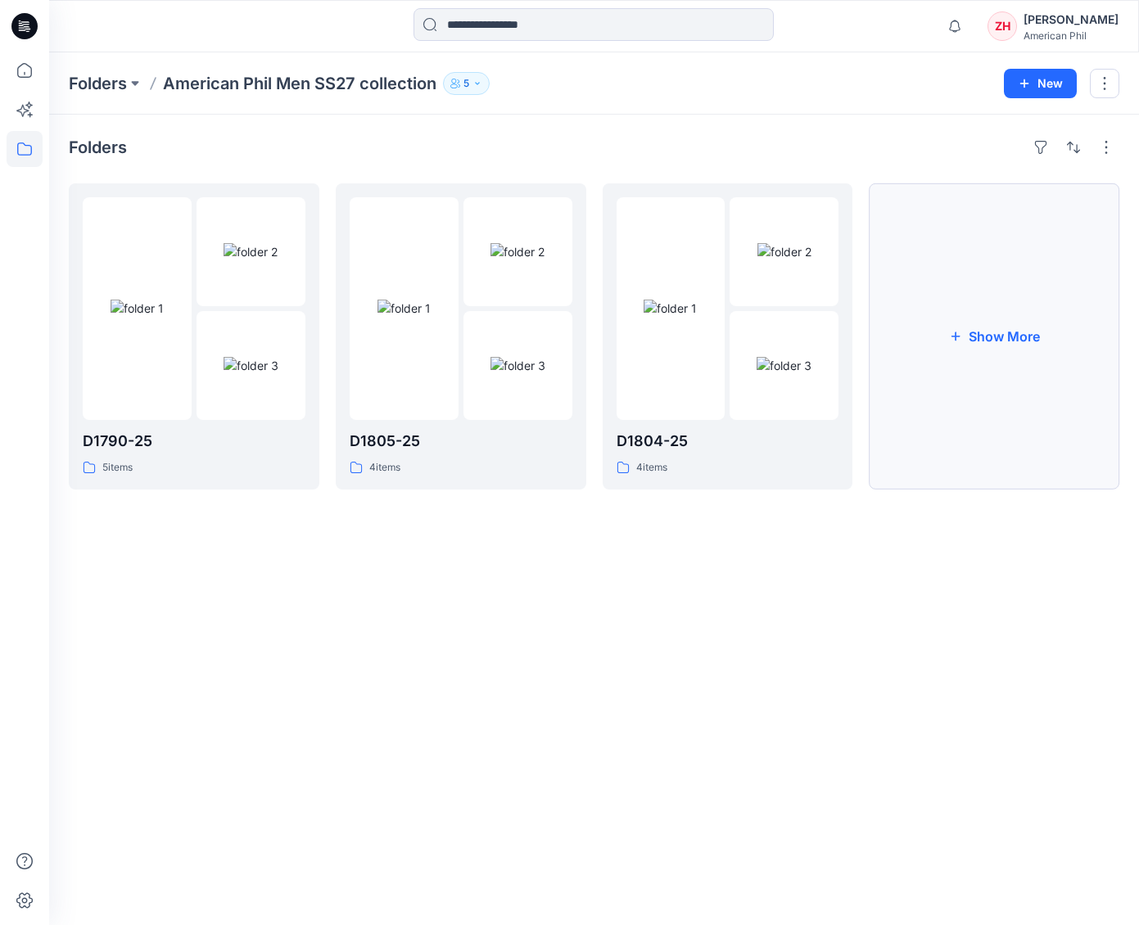
click at [1032, 316] on button "Show More" at bounding box center [994, 336] width 251 height 306
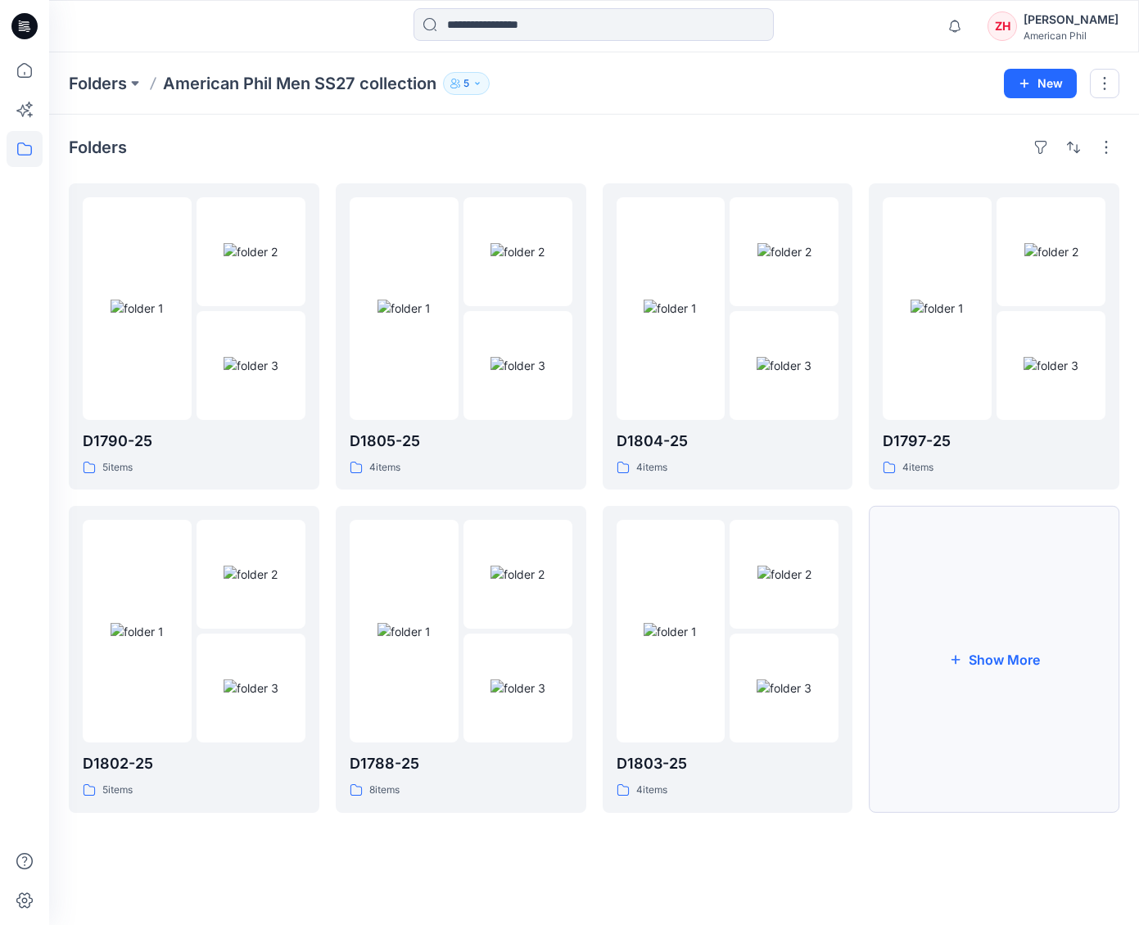
click at [1041, 540] on button "Show More" at bounding box center [994, 659] width 251 height 306
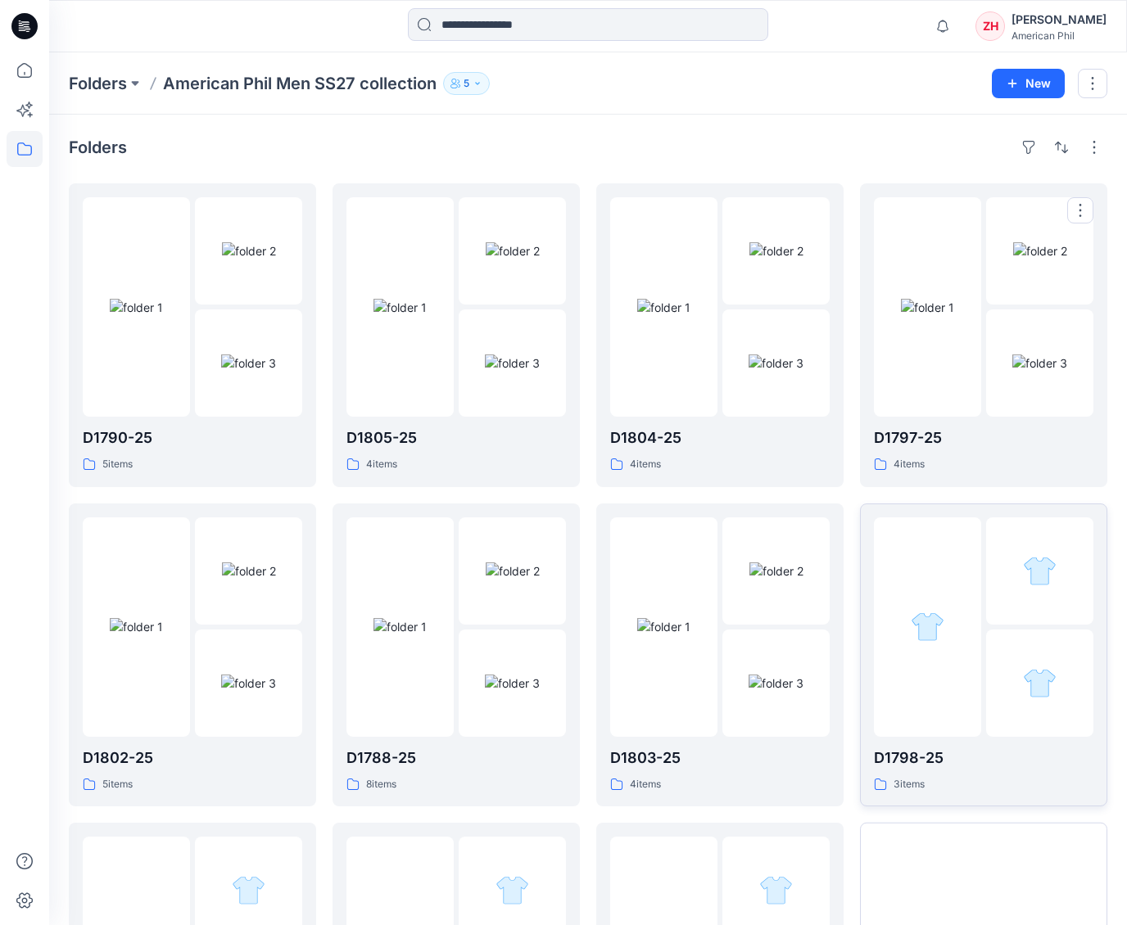
scroll to position [245, 0]
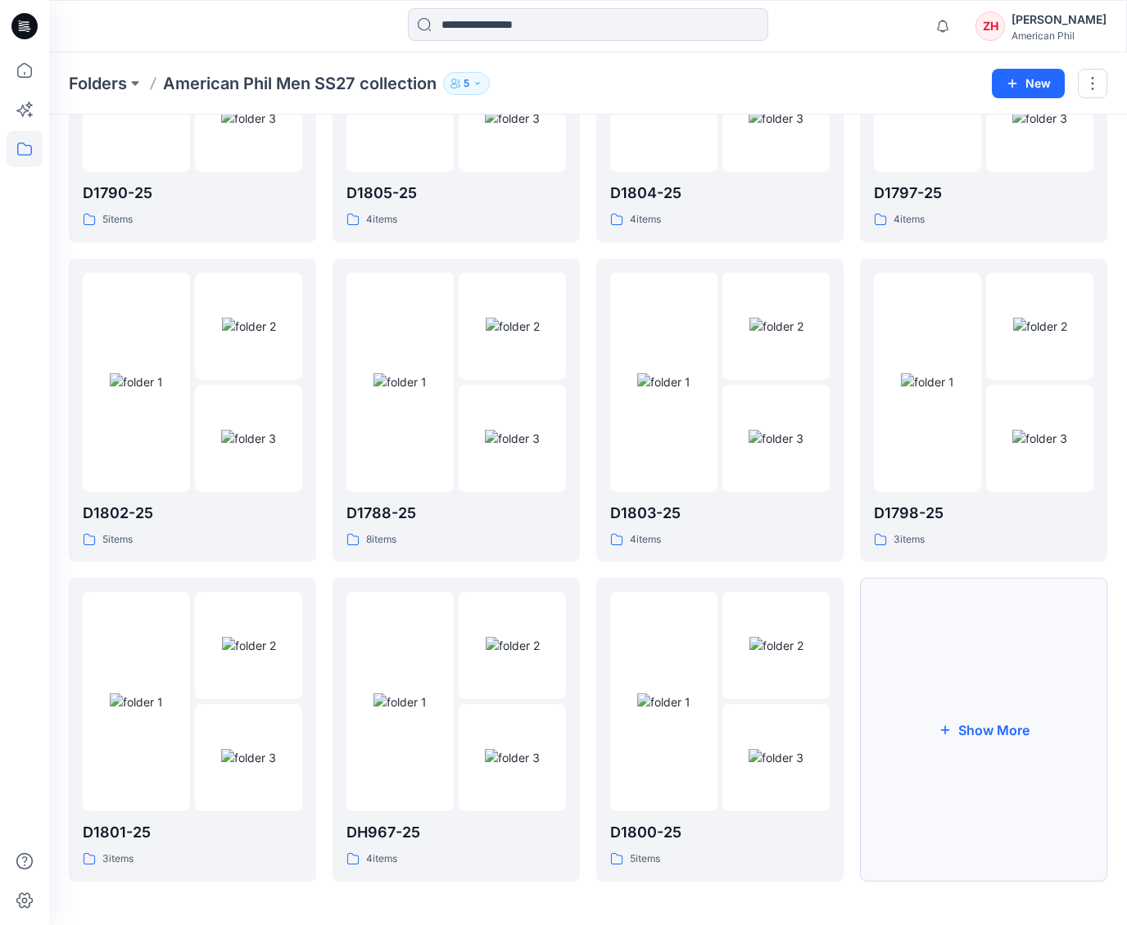
click at [971, 675] on button "Show More" at bounding box center [983, 730] width 247 height 304
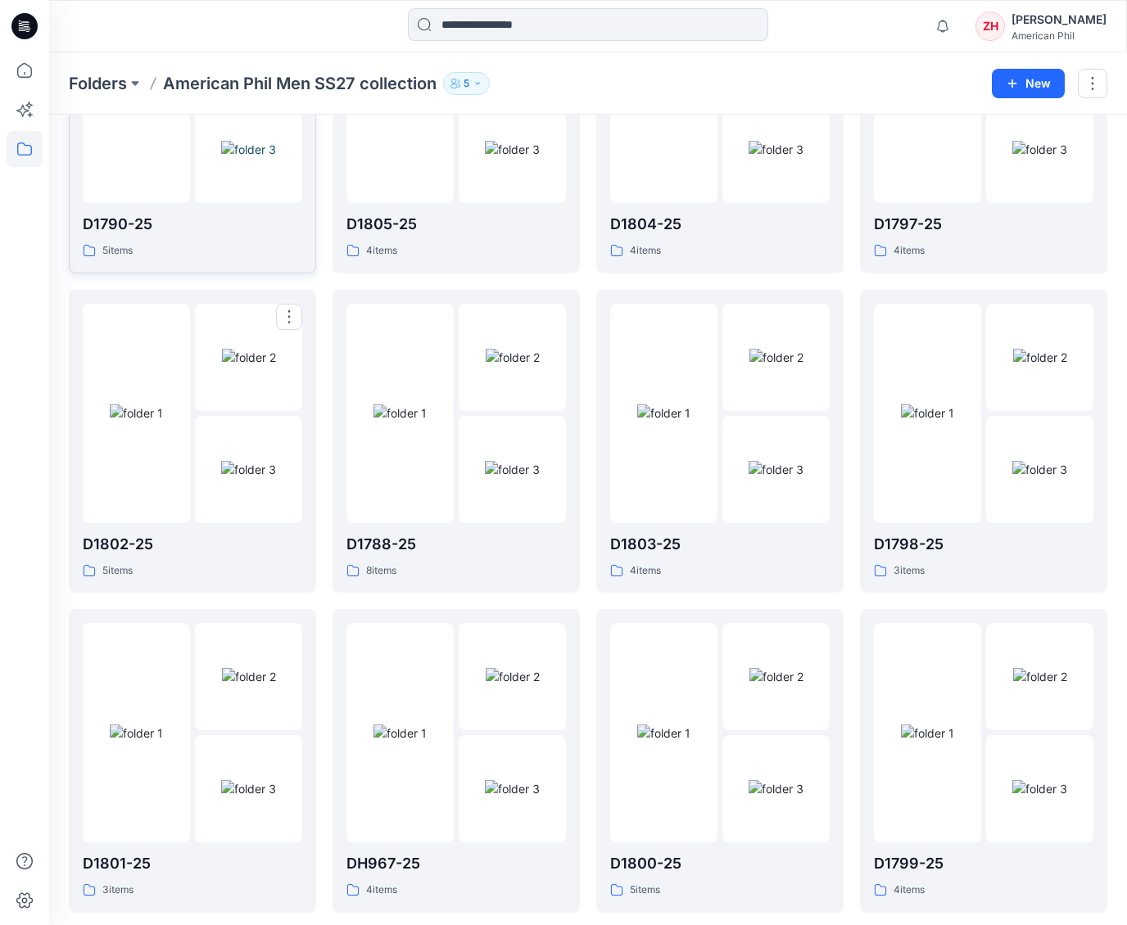
scroll to position [0, 0]
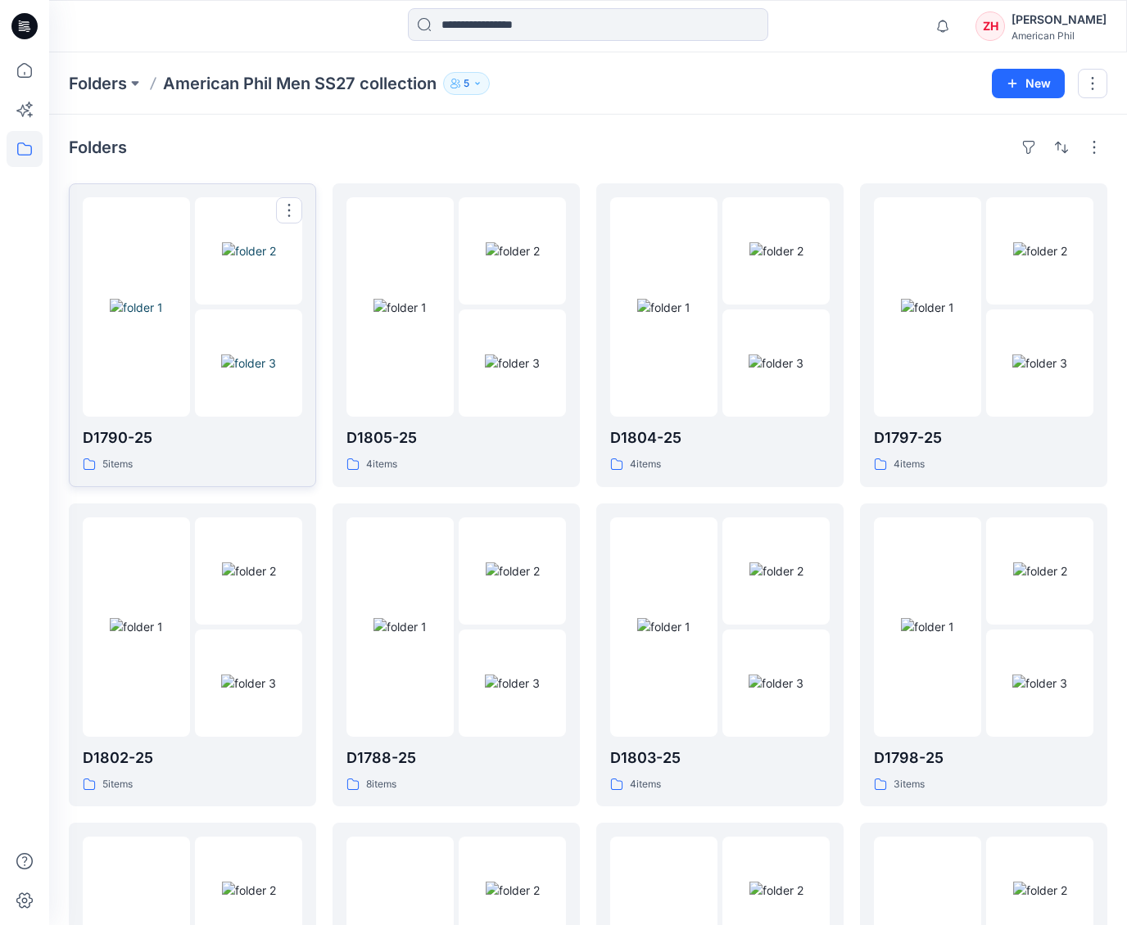
click at [158, 299] on img at bounding box center [136, 307] width 53 height 17
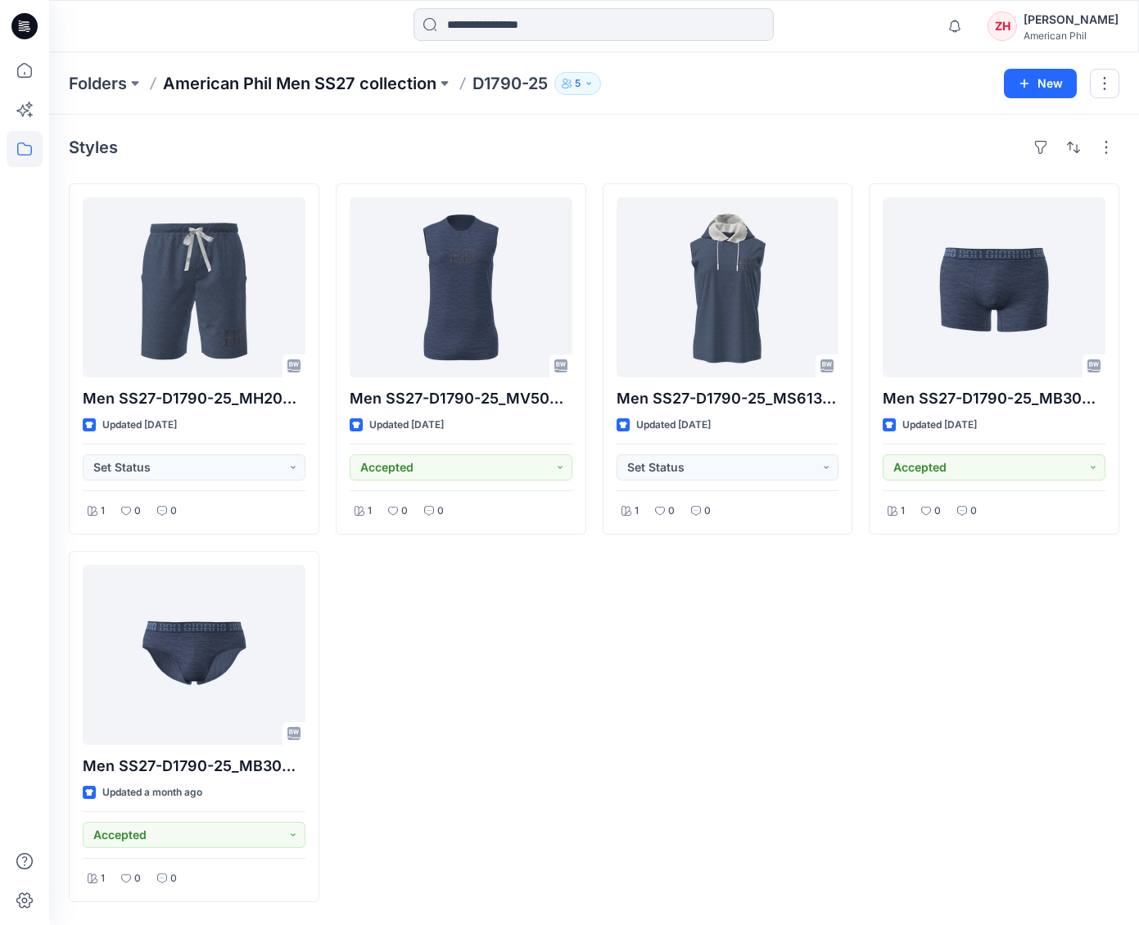
click at [274, 84] on p "American Phil Men SS27 collection" at bounding box center [299, 83] width 273 height 23
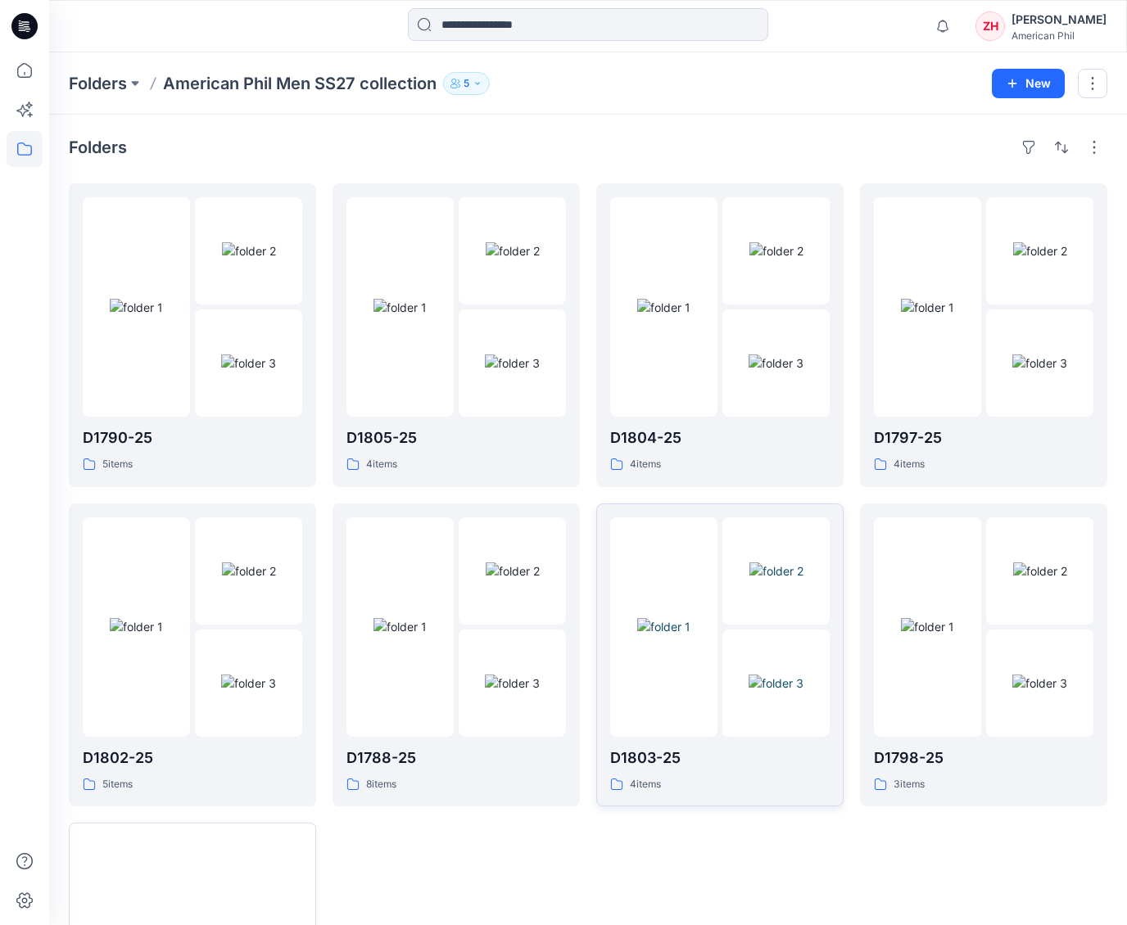
scroll to position [158, 0]
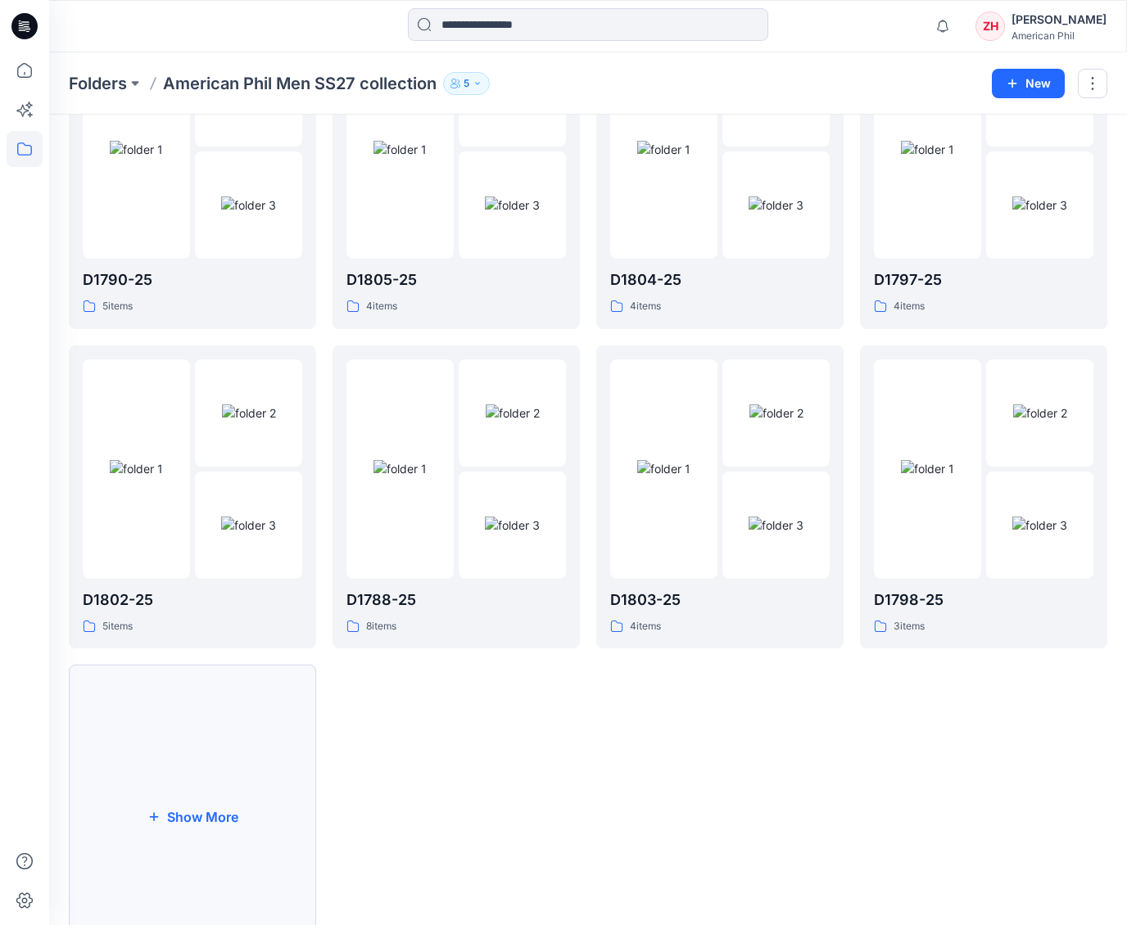
click at [211, 766] on button "Show More" at bounding box center [192, 817] width 247 height 304
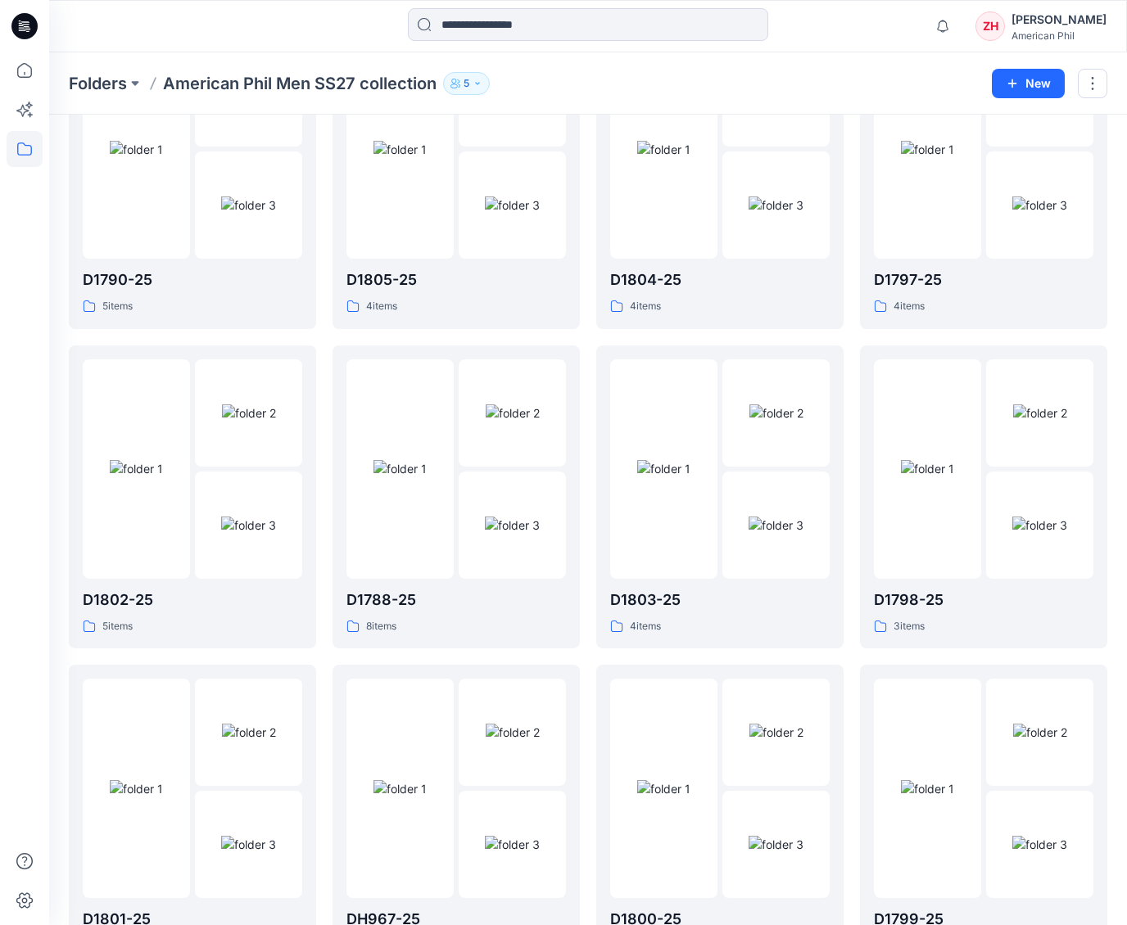
scroll to position [497, 0]
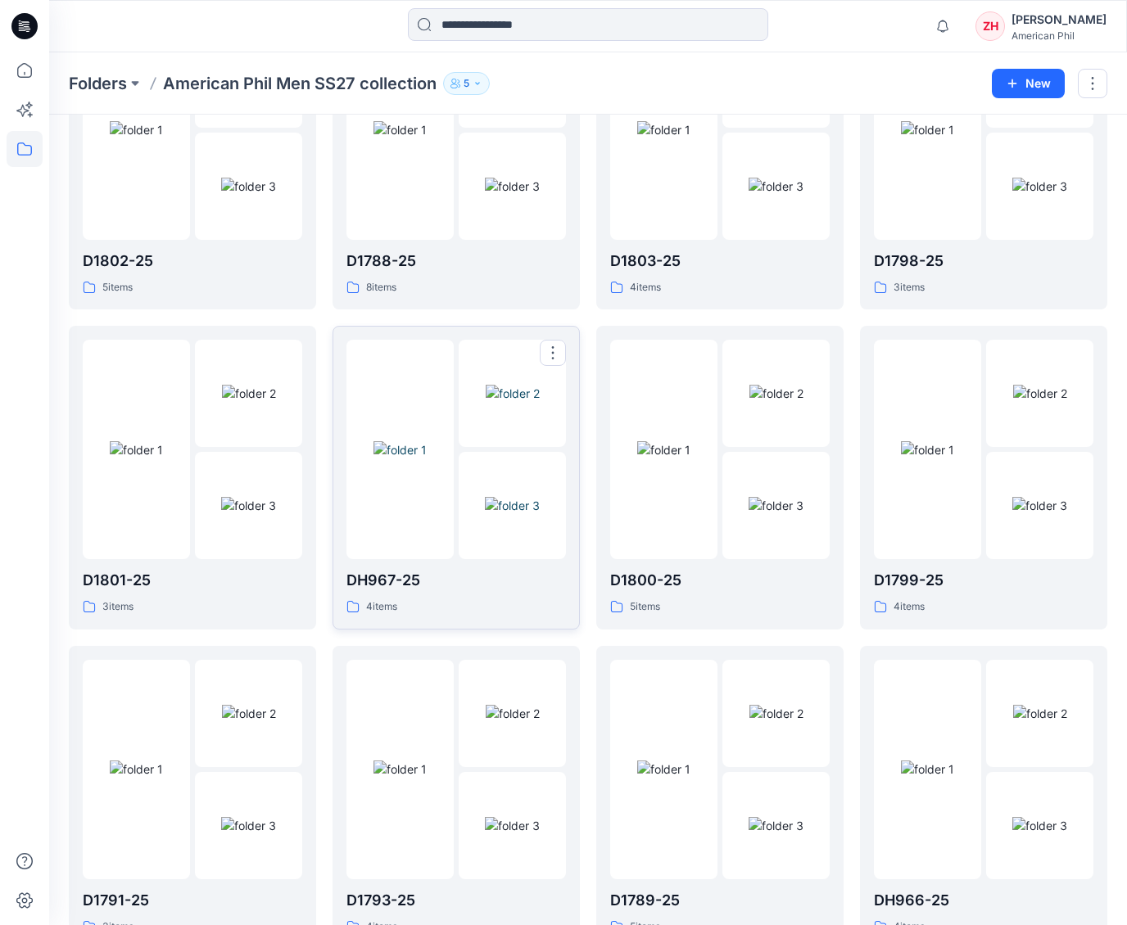
click at [427, 441] on img at bounding box center [399, 449] width 53 height 17
